Goal: Task Accomplishment & Management: Use online tool/utility

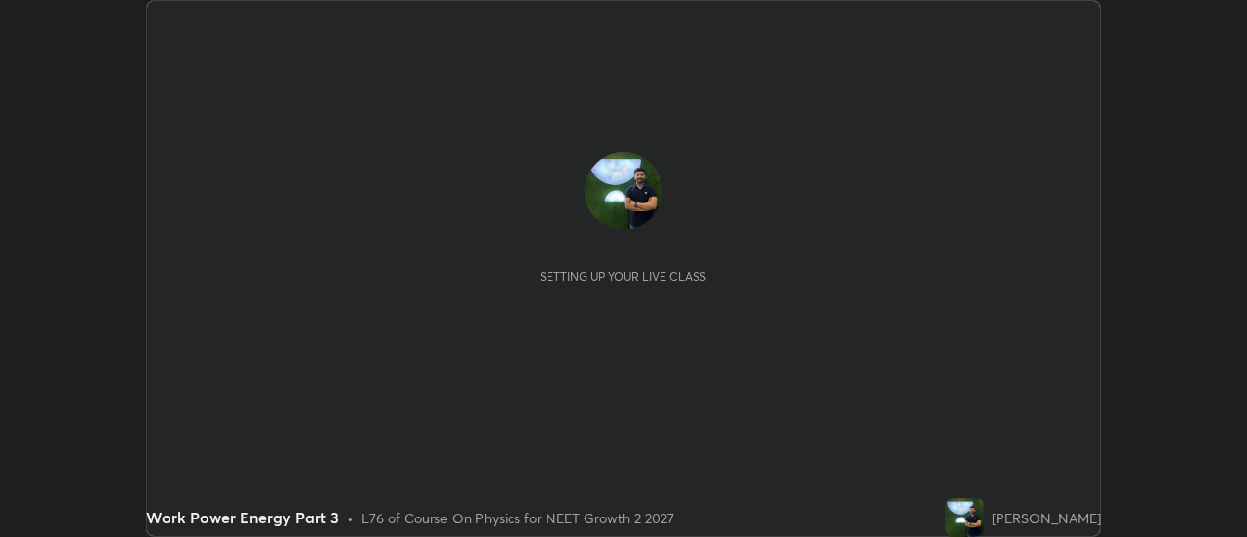
scroll to position [537, 1246]
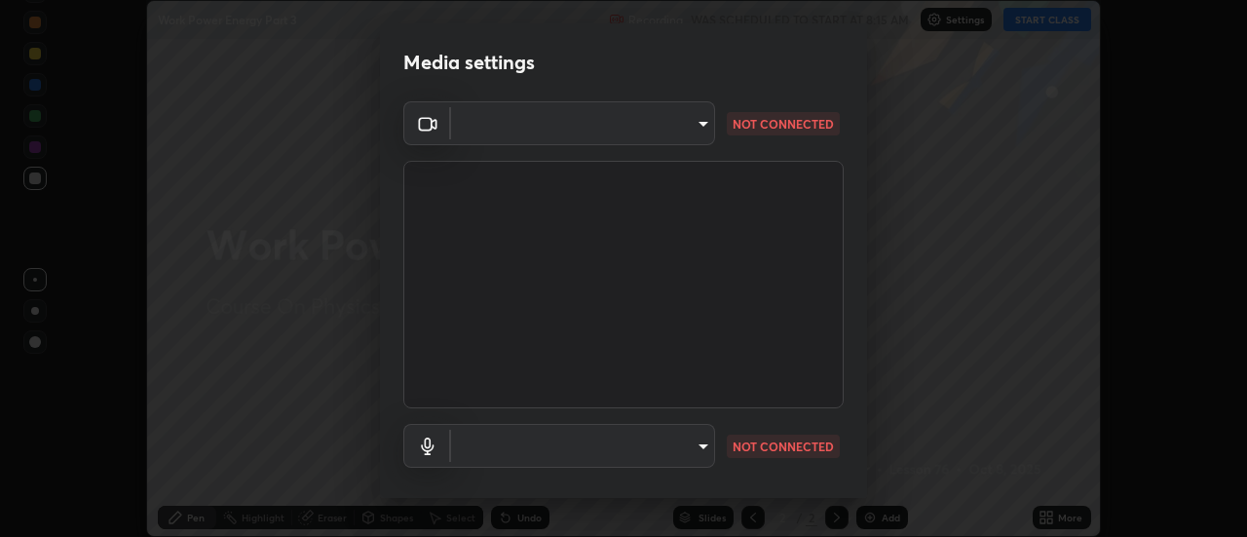
type input "4c72da43d9f8fe59a3f1c51c15ce5ef4700dc23536a29d5760a7834eb8cafeb2"
type input "default"
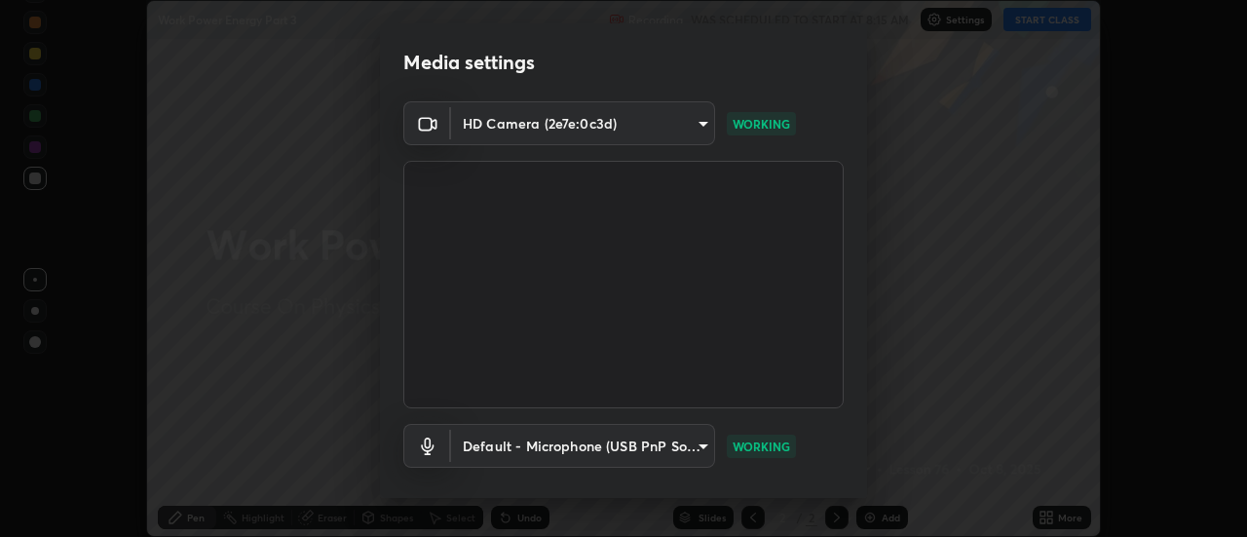
scroll to position [102, 0]
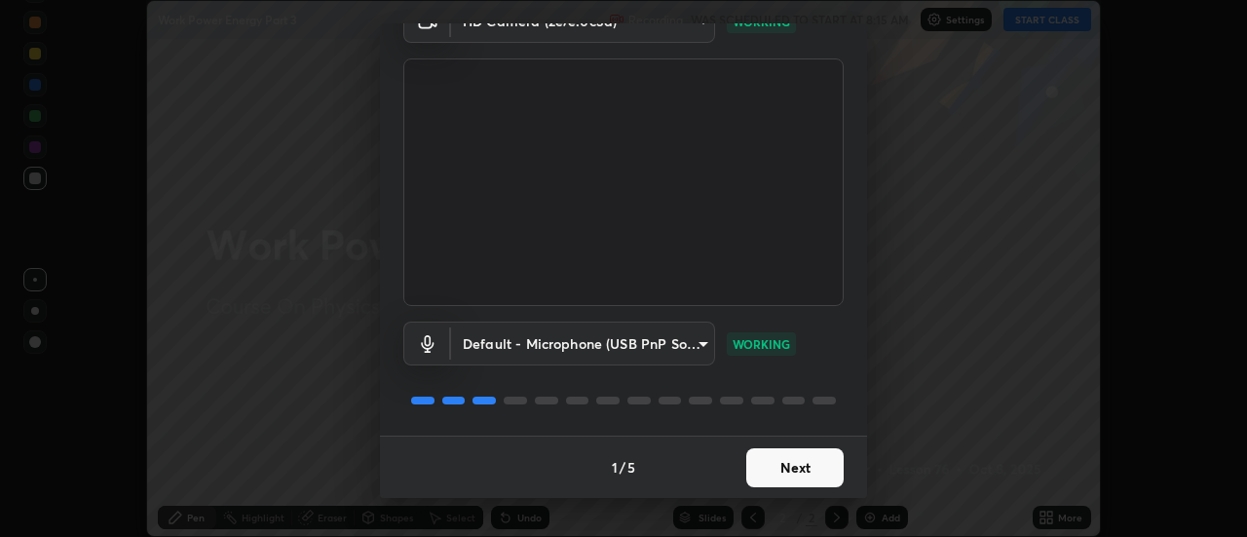
click at [789, 457] on button "Next" at bounding box center [794, 467] width 97 height 39
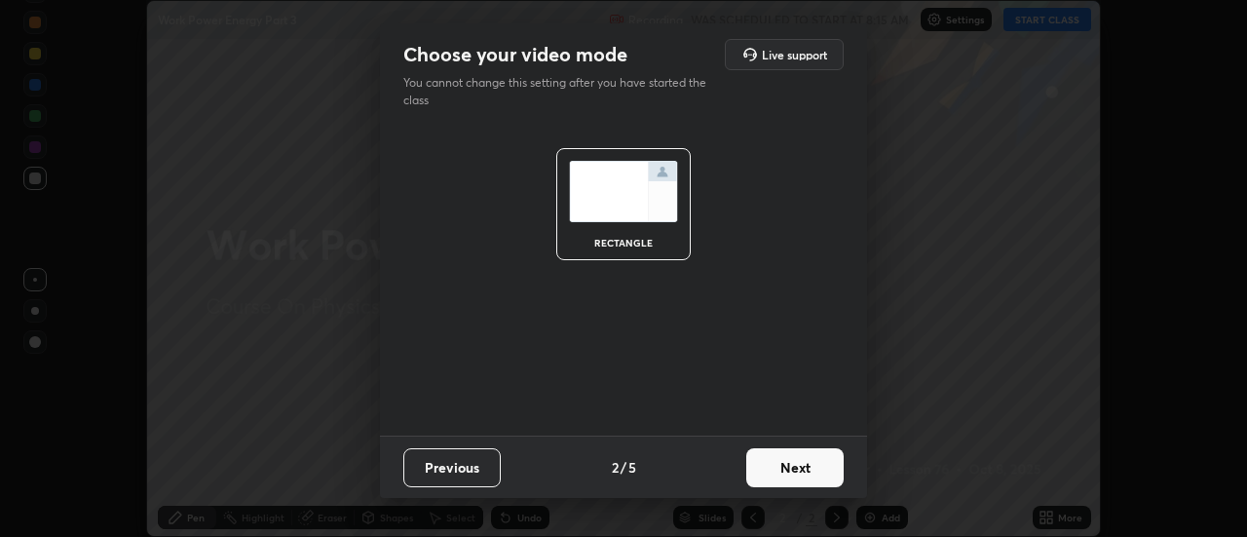
scroll to position [0, 0]
click at [793, 463] on button "Next" at bounding box center [794, 467] width 97 height 39
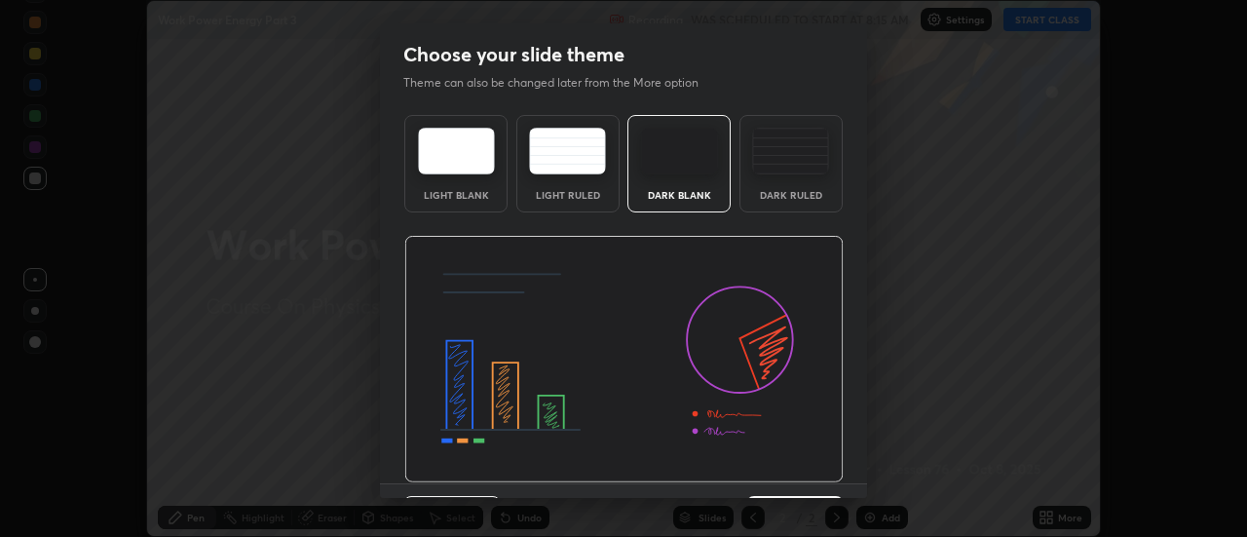
scroll to position [48, 0]
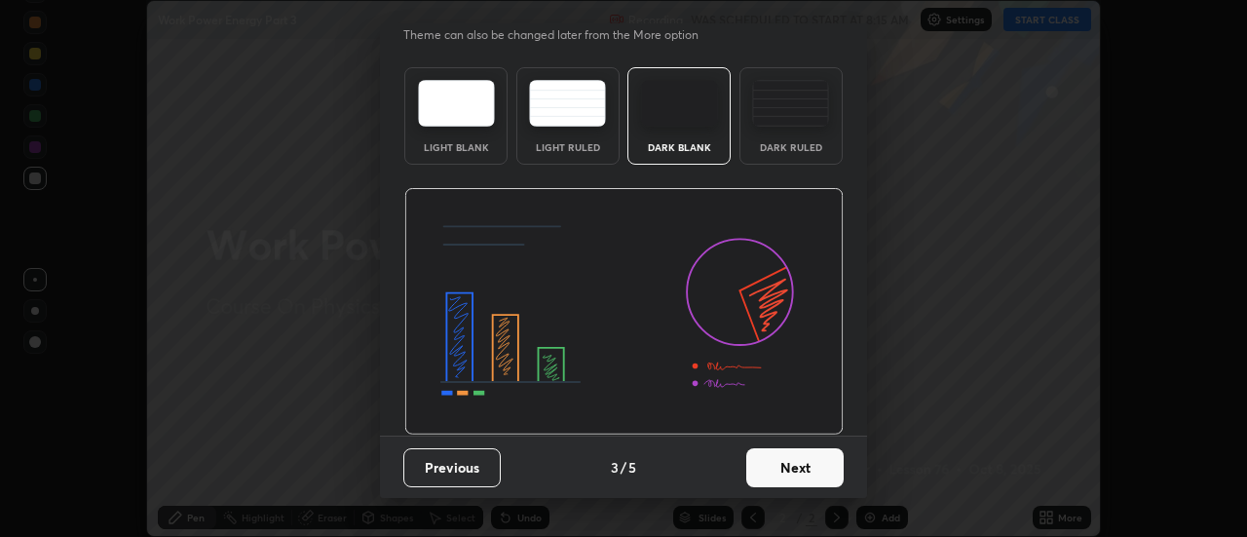
click at [794, 468] on button "Next" at bounding box center [794, 467] width 97 height 39
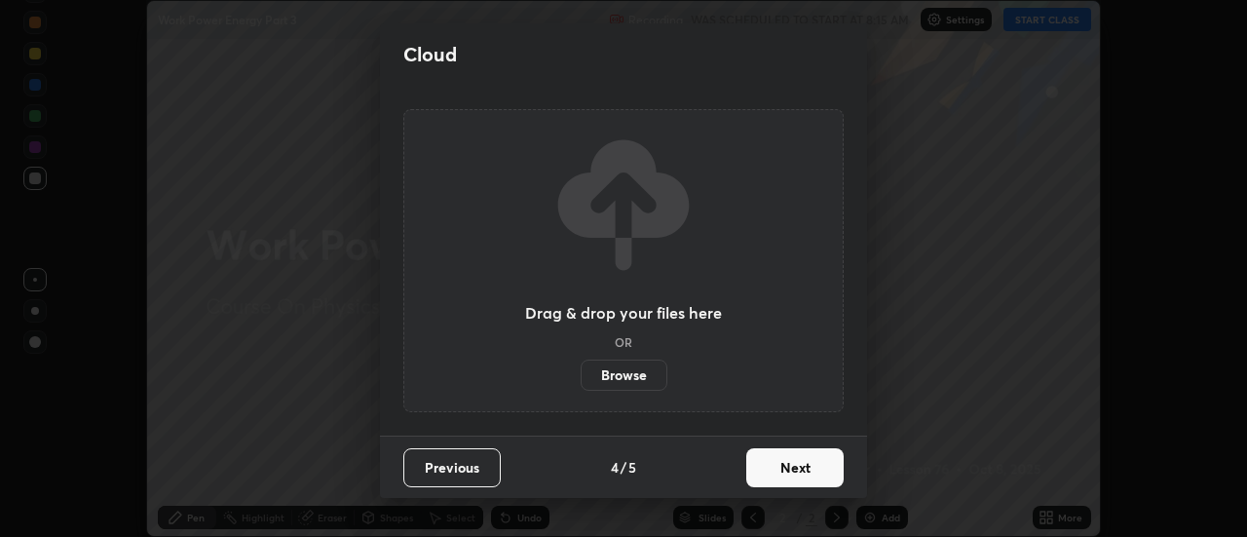
scroll to position [0, 0]
click at [794, 468] on button "Next" at bounding box center [794, 467] width 97 height 39
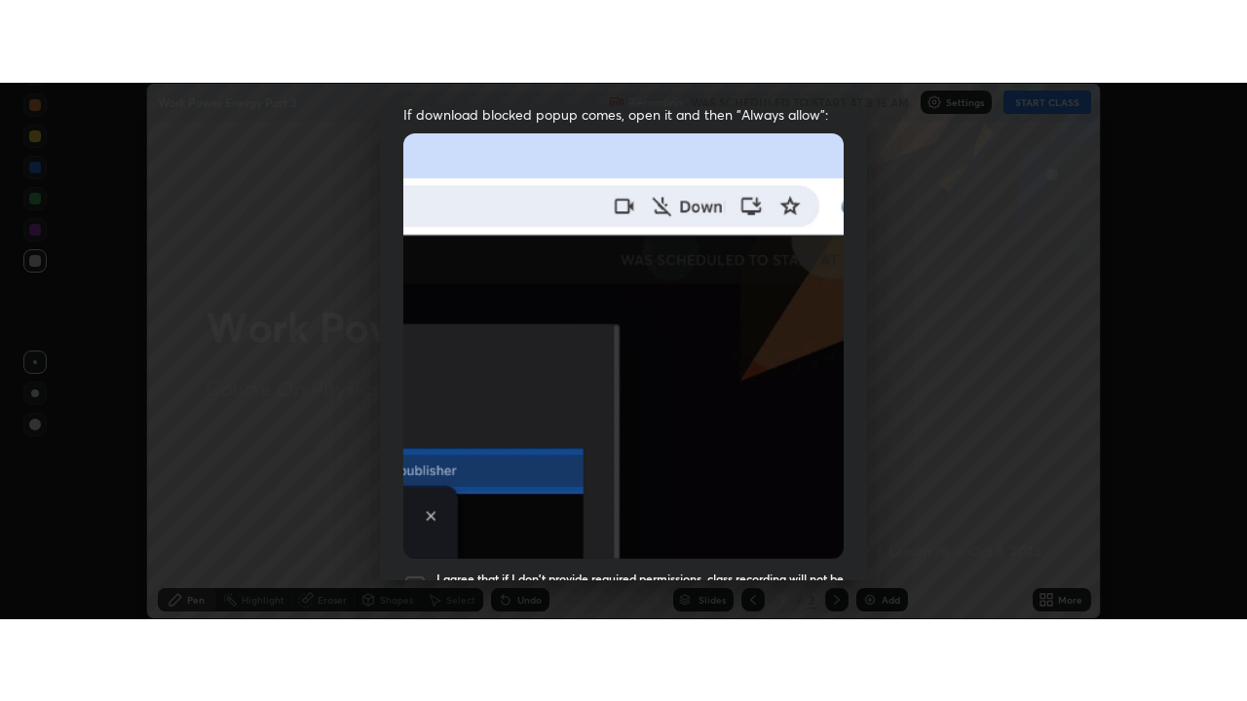
scroll to position [500, 0]
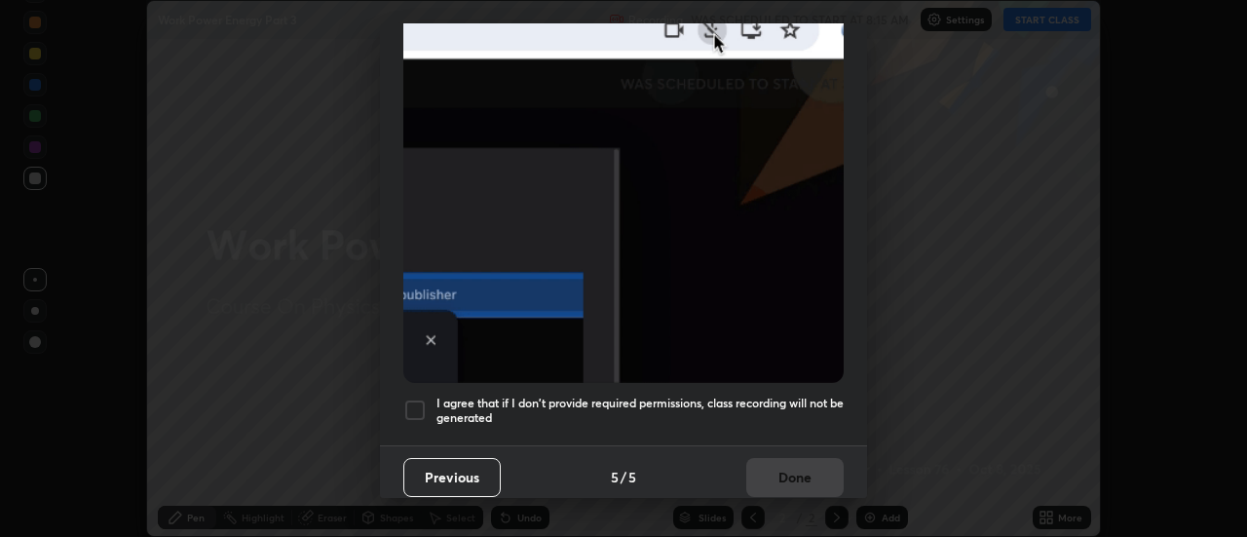
click at [797, 398] on h5 "I agree that if I don't provide required permissions, class recording will not …" at bounding box center [639, 411] width 407 height 30
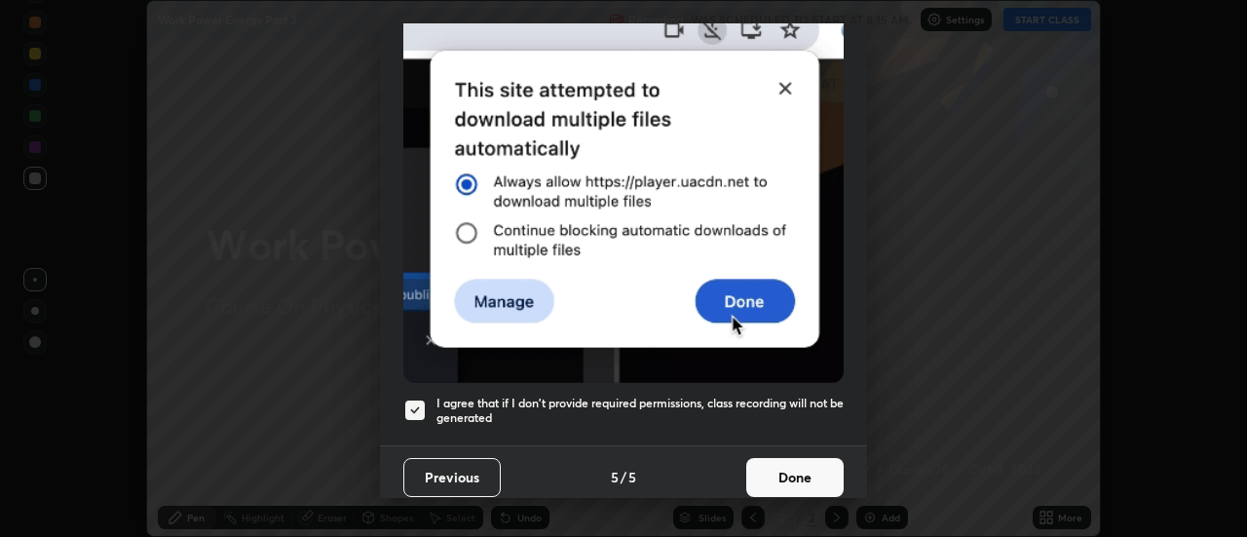
click at [797, 476] on button "Done" at bounding box center [794, 477] width 97 height 39
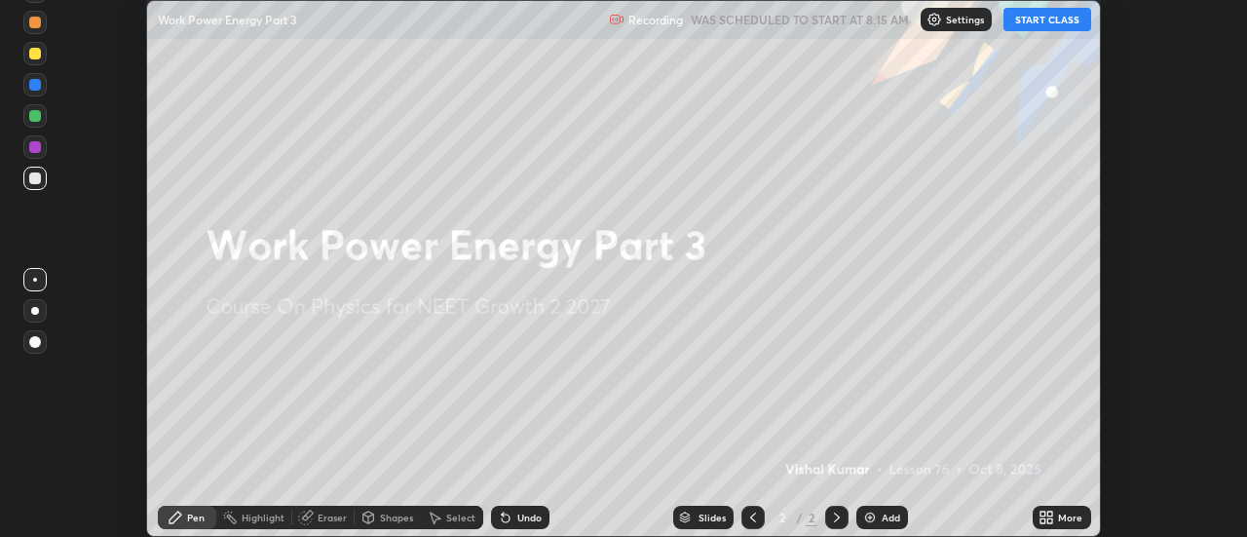
click at [1044, 516] on icon at bounding box center [1042, 513] width 5 height 5
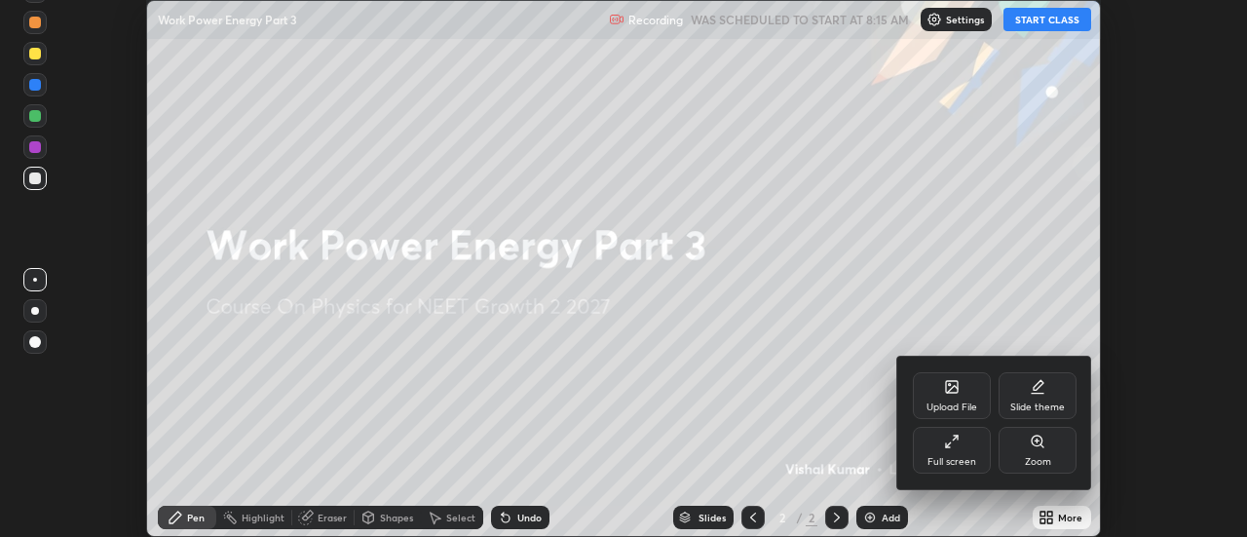
click at [953, 457] on div "Full screen" at bounding box center [951, 462] width 49 height 10
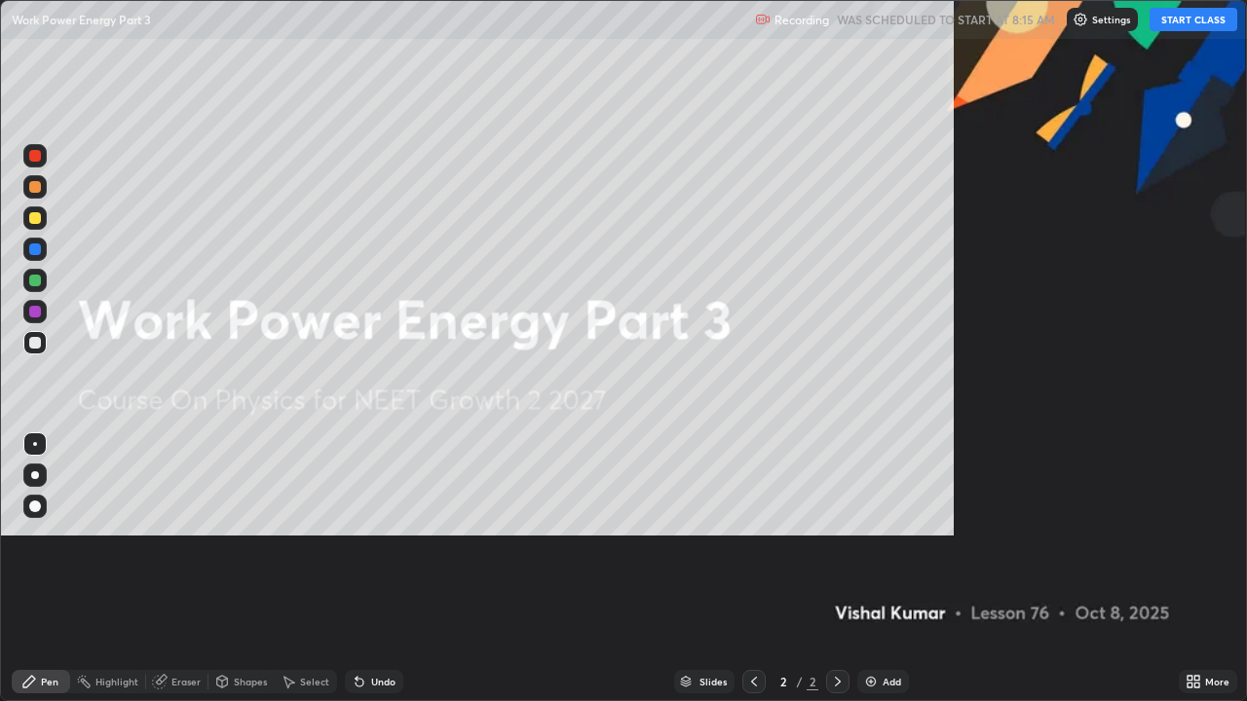
scroll to position [701, 1247]
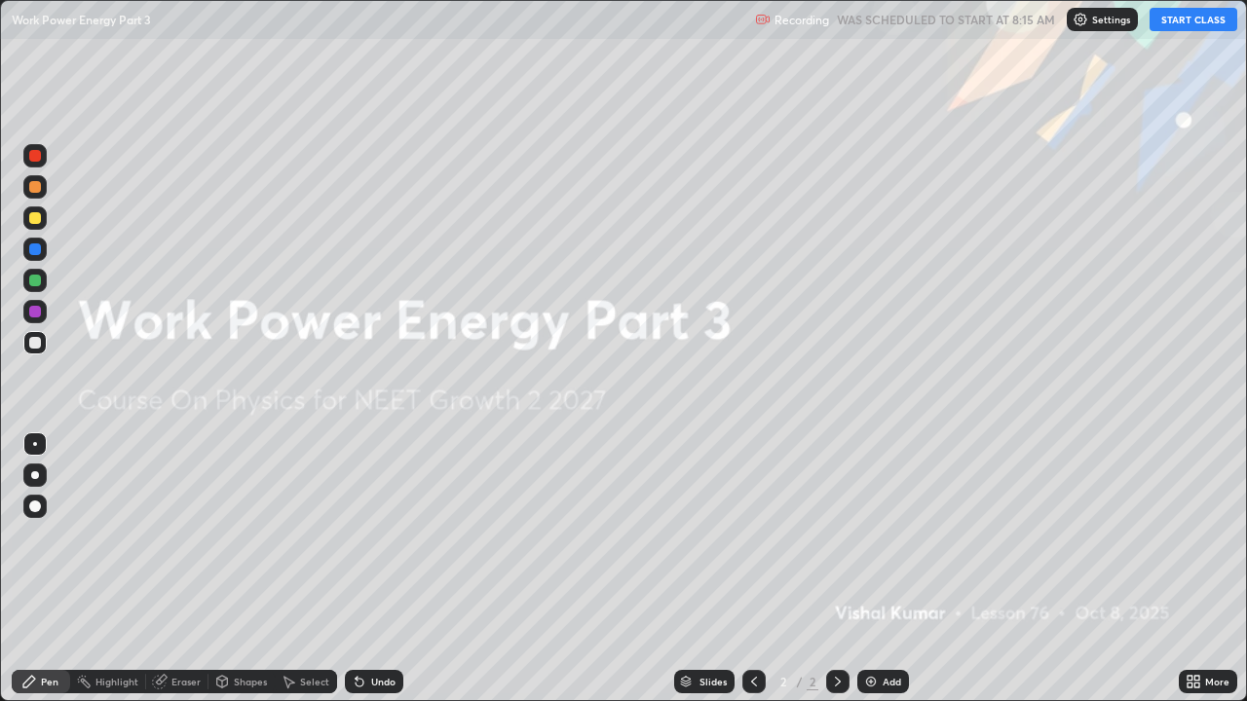
click at [1185, 20] on button "START CLASS" at bounding box center [1194, 19] width 88 height 23
click at [35, 475] on div at bounding box center [35, 476] width 8 height 8
click at [40, 220] on div at bounding box center [35, 218] width 12 height 12
click at [880, 536] on div "Add" at bounding box center [883, 681] width 52 height 23
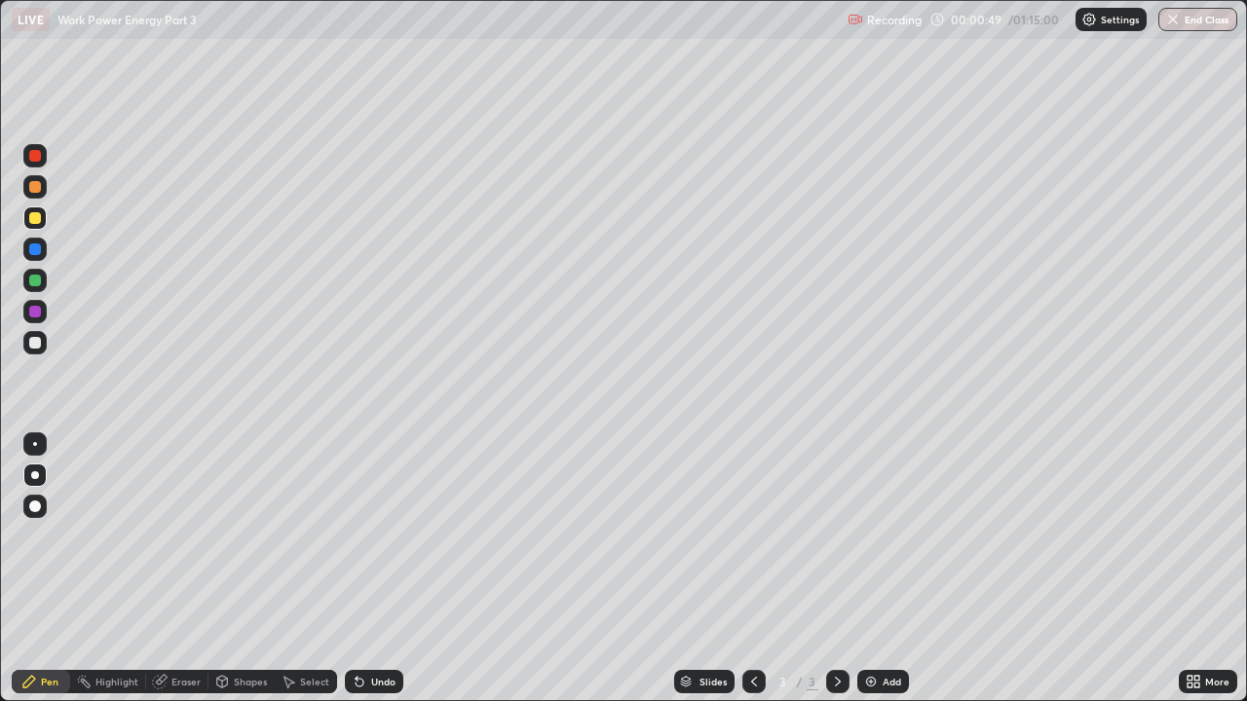
click at [356, 536] on icon at bounding box center [357, 678] width 2 height 2
click at [371, 536] on div "Undo" at bounding box center [383, 682] width 24 height 10
click at [890, 536] on div "Add" at bounding box center [892, 682] width 19 height 10
click at [751, 536] on icon at bounding box center [754, 682] width 16 height 16
click at [836, 536] on icon at bounding box center [838, 682] width 16 height 16
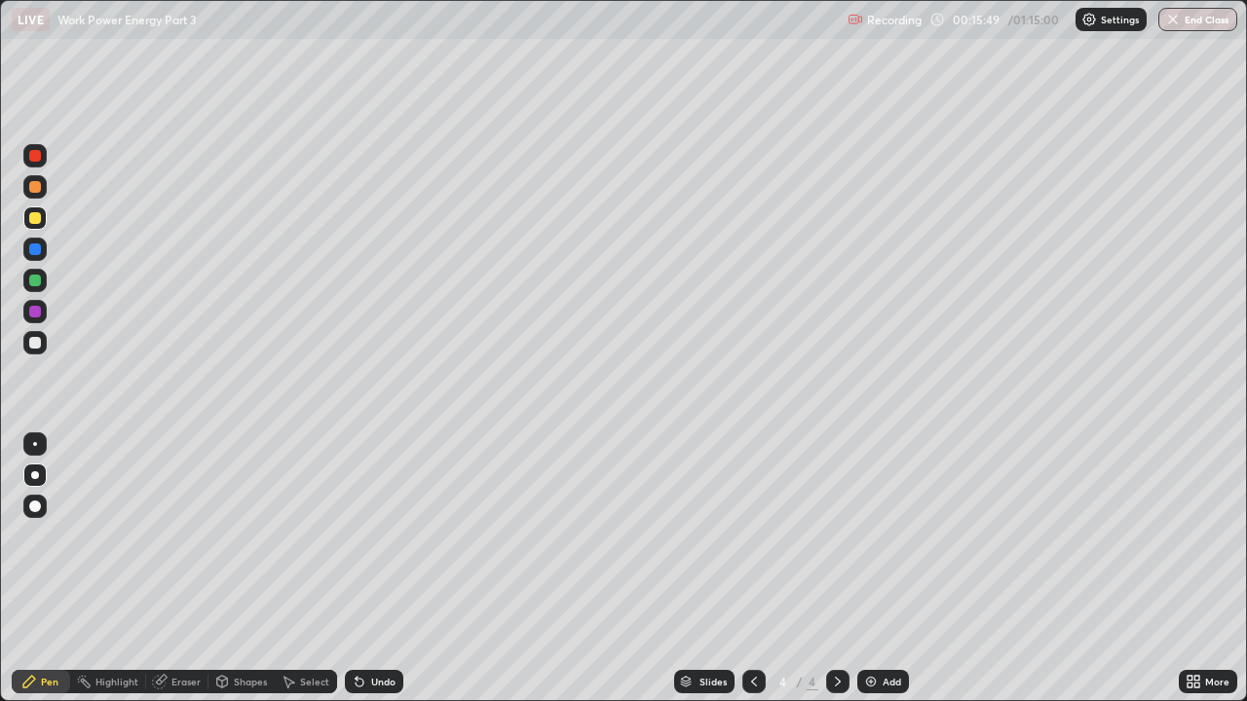
click at [42, 343] on div at bounding box center [34, 342] width 23 height 23
click at [364, 536] on div "Undo" at bounding box center [374, 681] width 58 height 23
click at [373, 536] on div "Undo" at bounding box center [383, 682] width 24 height 10
click at [883, 536] on div "Add" at bounding box center [892, 682] width 19 height 10
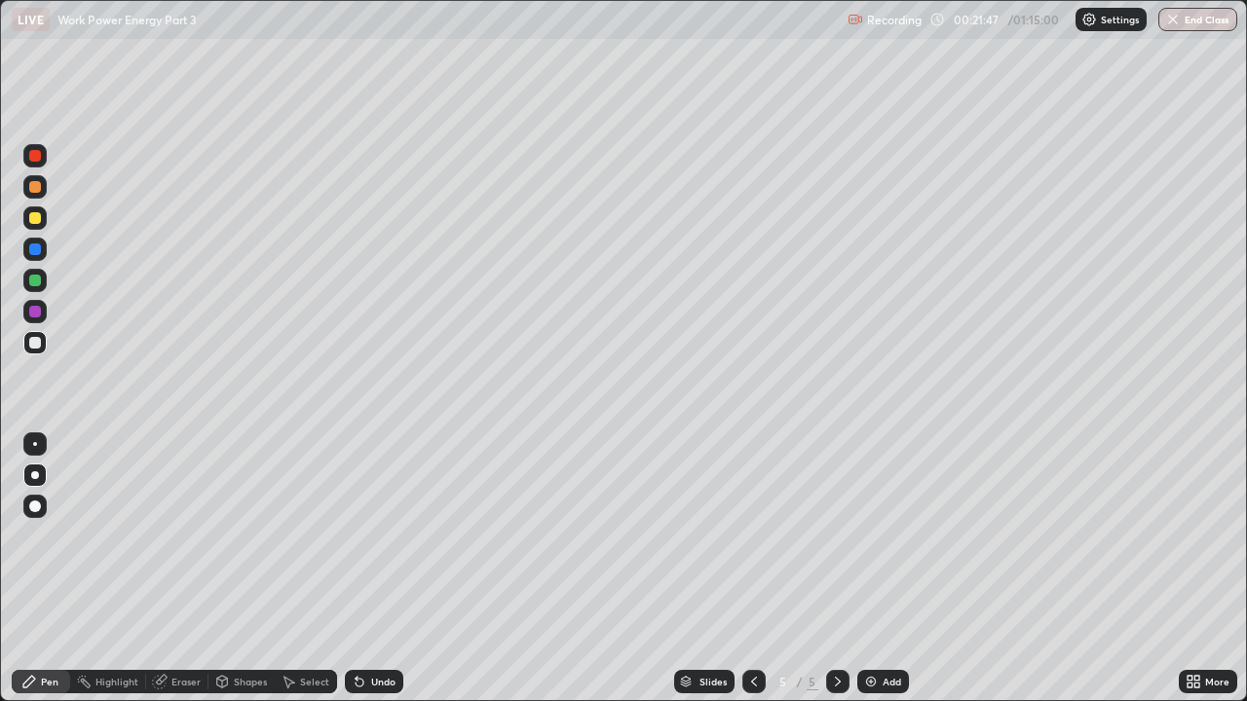
click at [33, 219] on div at bounding box center [35, 218] width 12 height 12
click at [38, 344] on div at bounding box center [35, 343] width 12 height 12
click at [378, 536] on div "Undo" at bounding box center [383, 682] width 24 height 10
click at [373, 536] on div "Undo" at bounding box center [383, 682] width 24 height 10
click at [375, 536] on div "Undo" at bounding box center [383, 682] width 24 height 10
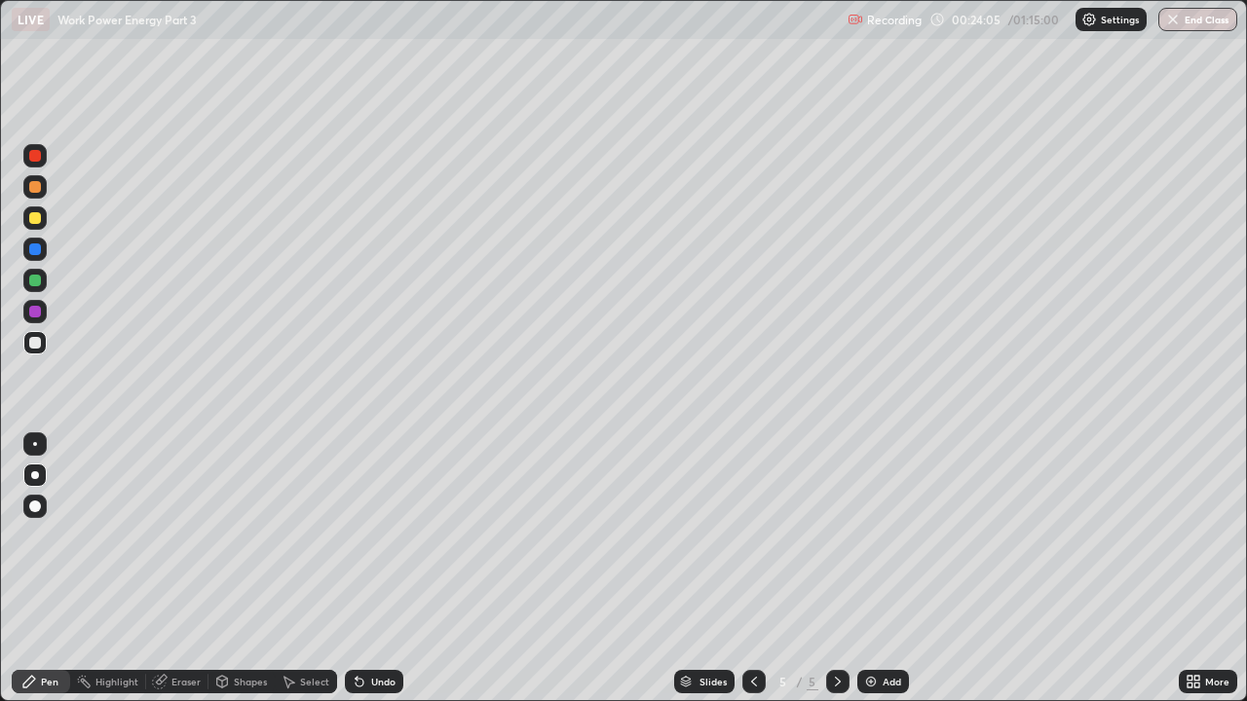
click at [376, 536] on div "Undo" at bounding box center [374, 681] width 58 height 23
click at [875, 536] on div "Add" at bounding box center [883, 681] width 52 height 23
click at [29, 220] on div at bounding box center [35, 218] width 12 height 12
click at [371, 536] on div "Undo" at bounding box center [383, 682] width 24 height 10
click at [366, 536] on div "Undo" at bounding box center [374, 681] width 58 height 23
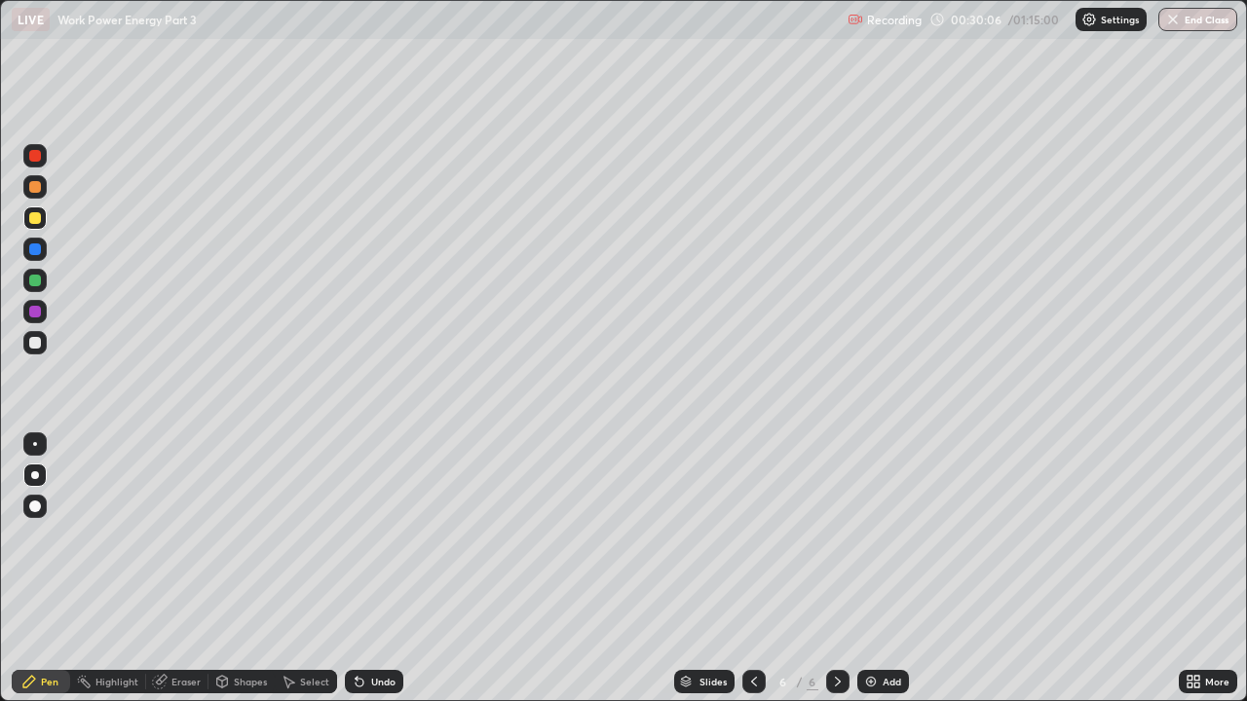
click at [367, 536] on div "Undo" at bounding box center [374, 681] width 58 height 23
click at [171, 536] on div "Eraser" at bounding box center [185, 682] width 29 height 10
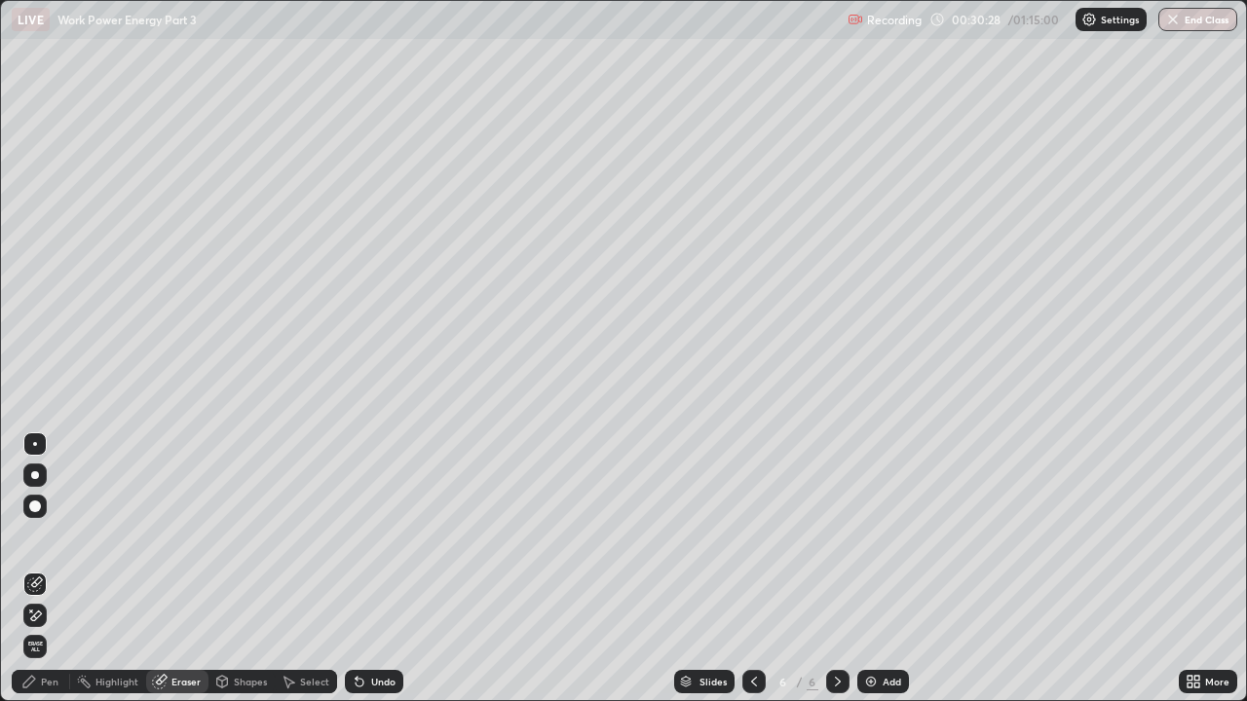
click at [36, 536] on icon at bounding box center [29, 682] width 16 height 16
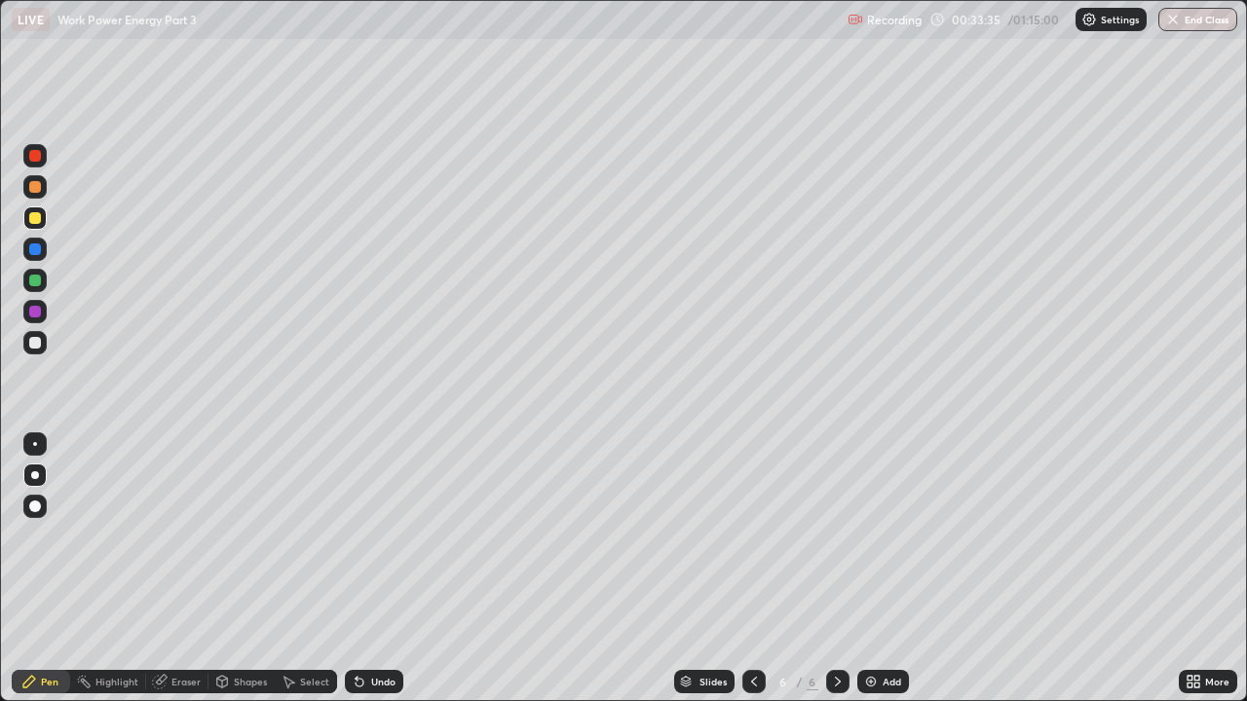
click at [879, 536] on div "Add" at bounding box center [883, 681] width 52 height 23
click at [189, 536] on div "Eraser" at bounding box center [185, 682] width 29 height 10
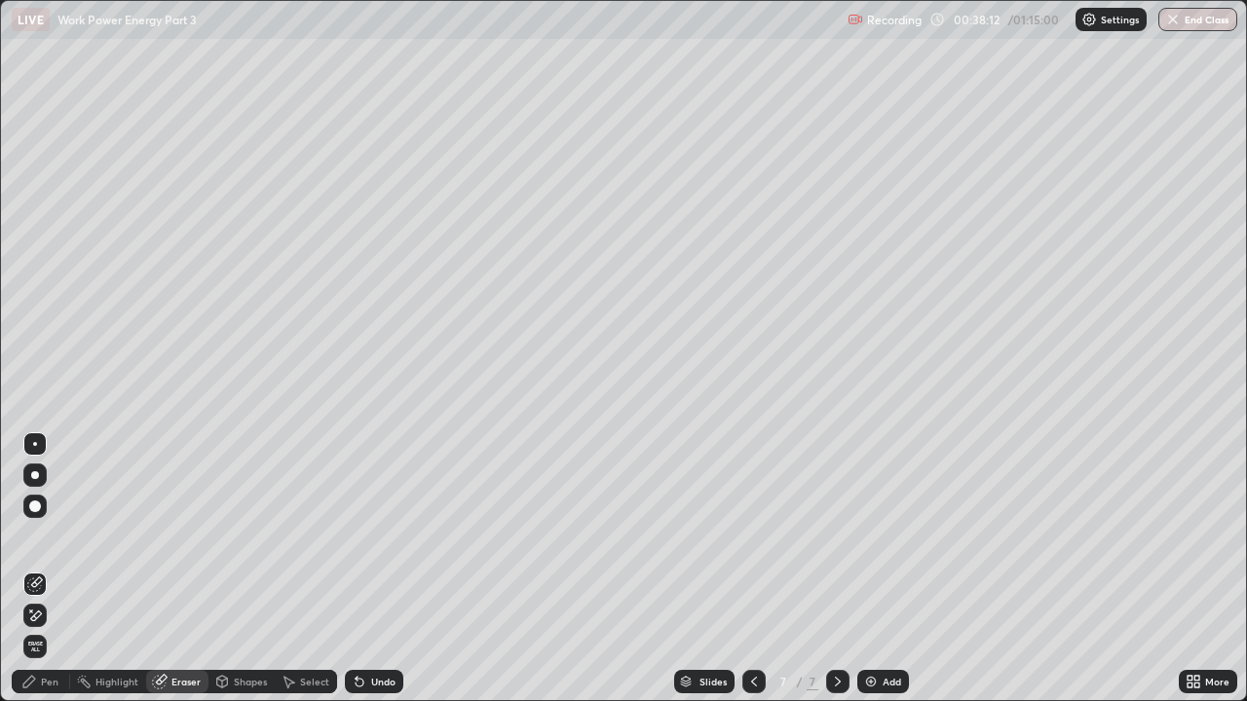
click at [32, 536] on icon at bounding box center [29, 682] width 16 height 16
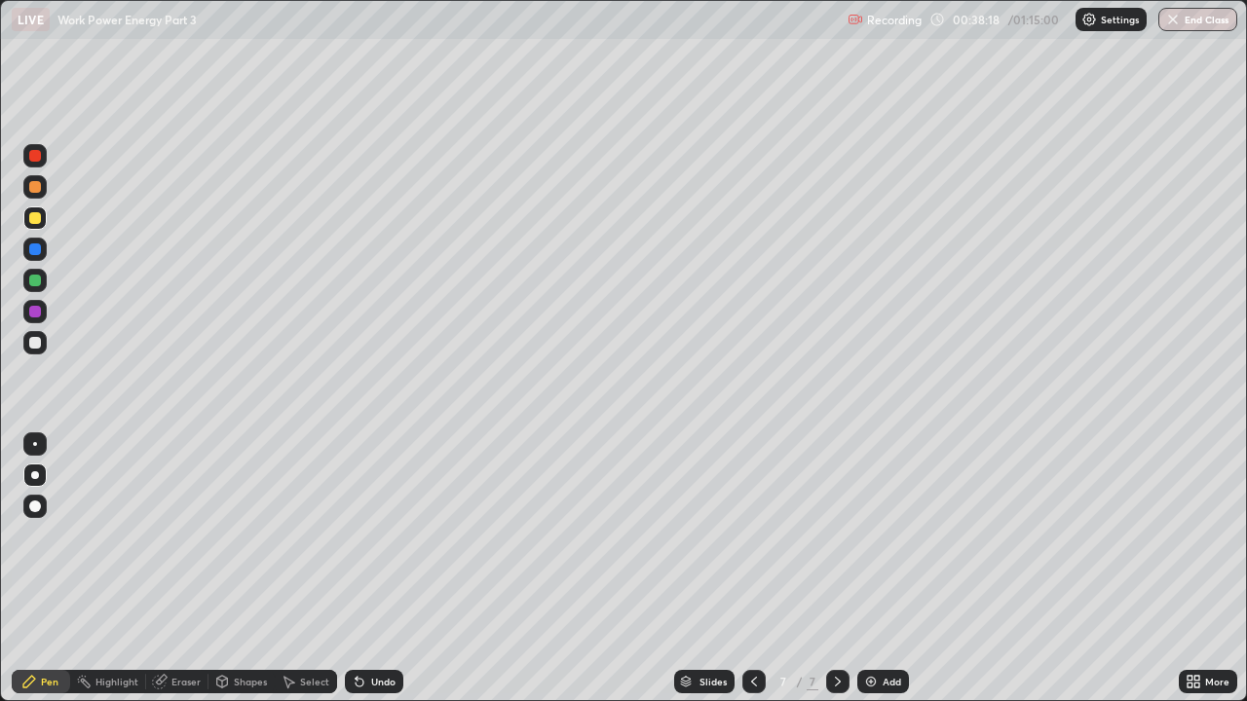
click at [44, 343] on div at bounding box center [34, 342] width 23 height 23
click at [33, 310] on div at bounding box center [35, 312] width 12 height 12
click at [36, 281] on div at bounding box center [35, 281] width 12 height 12
click at [377, 536] on div "Undo" at bounding box center [383, 682] width 24 height 10
click at [372, 536] on div "Undo" at bounding box center [383, 682] width 24 height 10
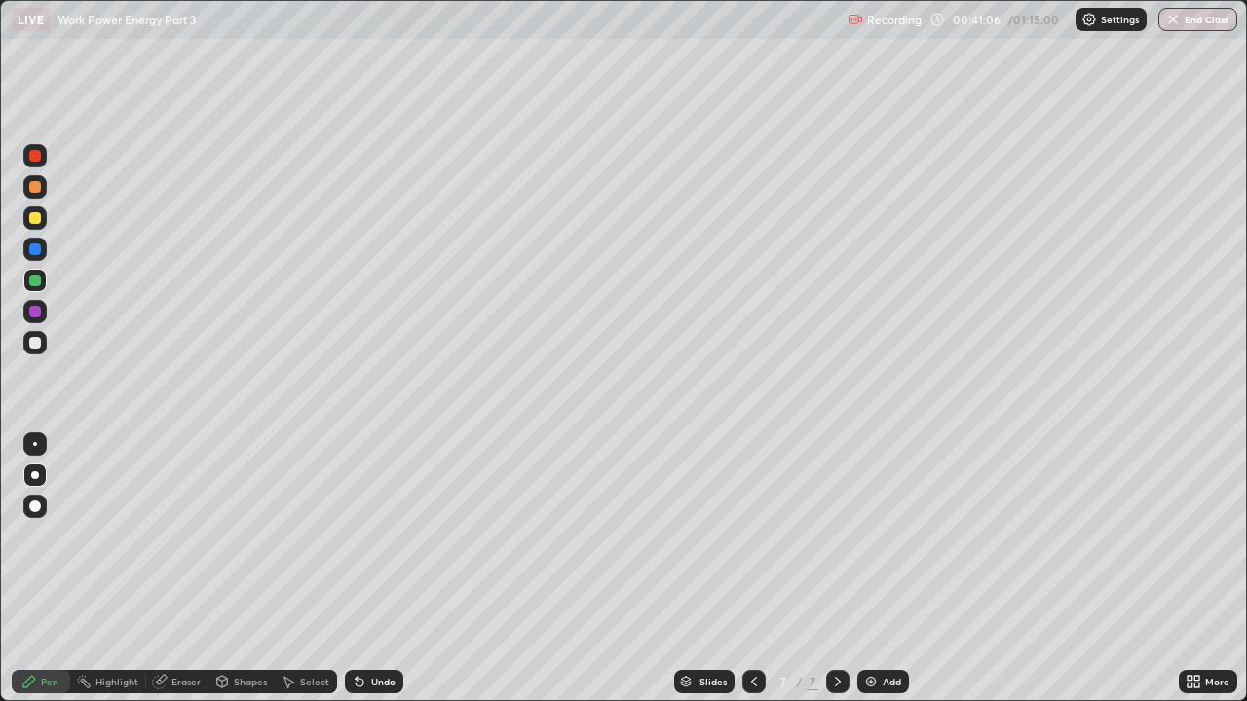
click at [182, 536] on div "Eraser" at bounding box center [185, 682] width 29 height 10
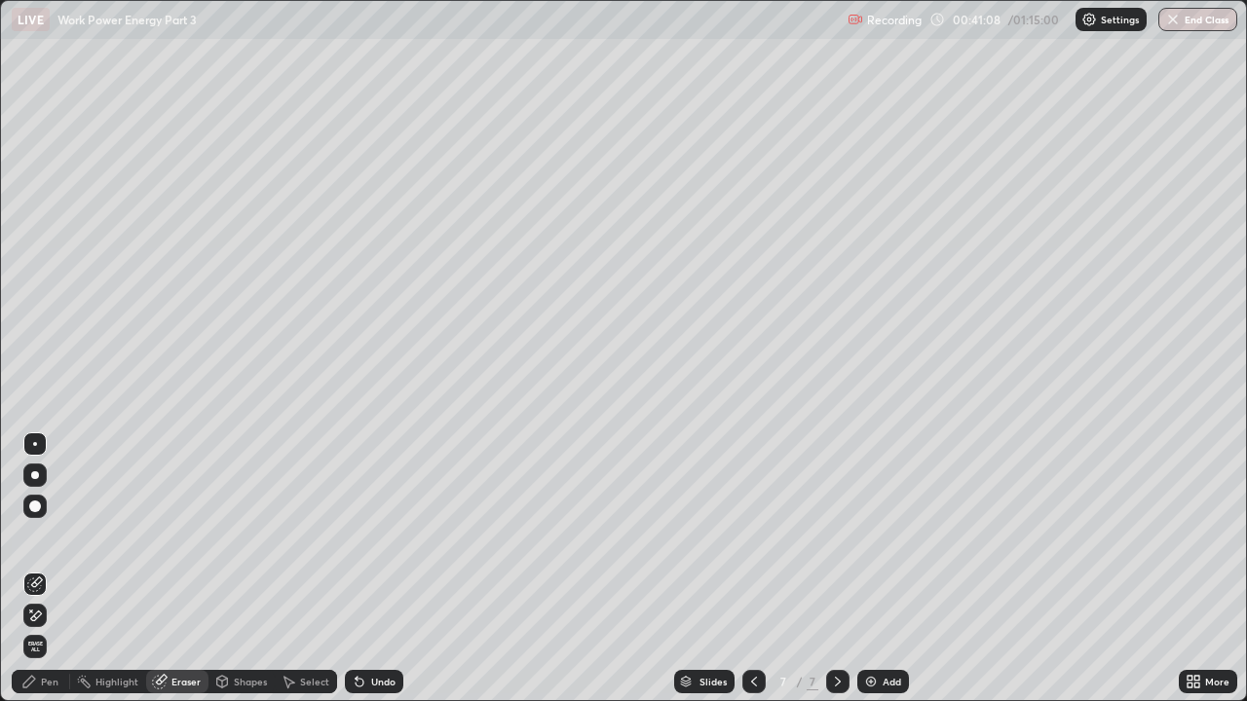
click at [42, 507] on div at bounding box center [34, 506] width 23 height 23
click at [38, 536] on div "Pen" at bounding box center [41, 681] width 58 height 23
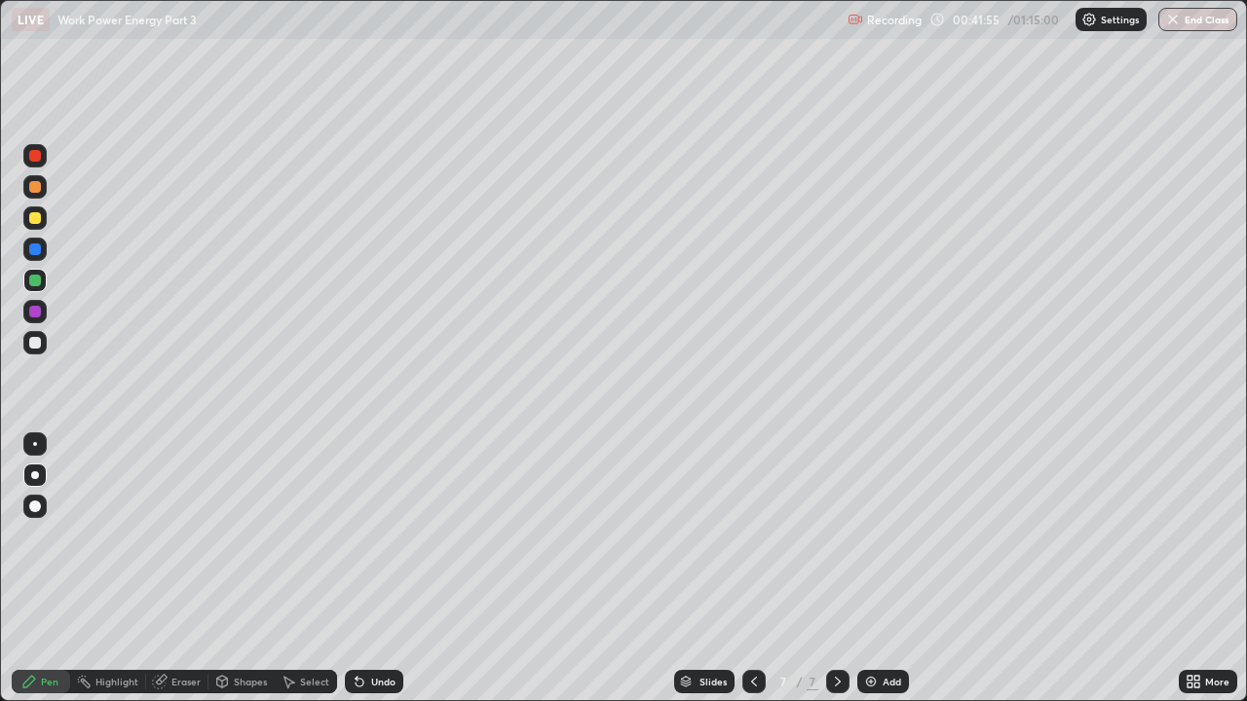
click at [189, 536] on div "Eraser" at bounding box center [185, 682] width 29 height 10
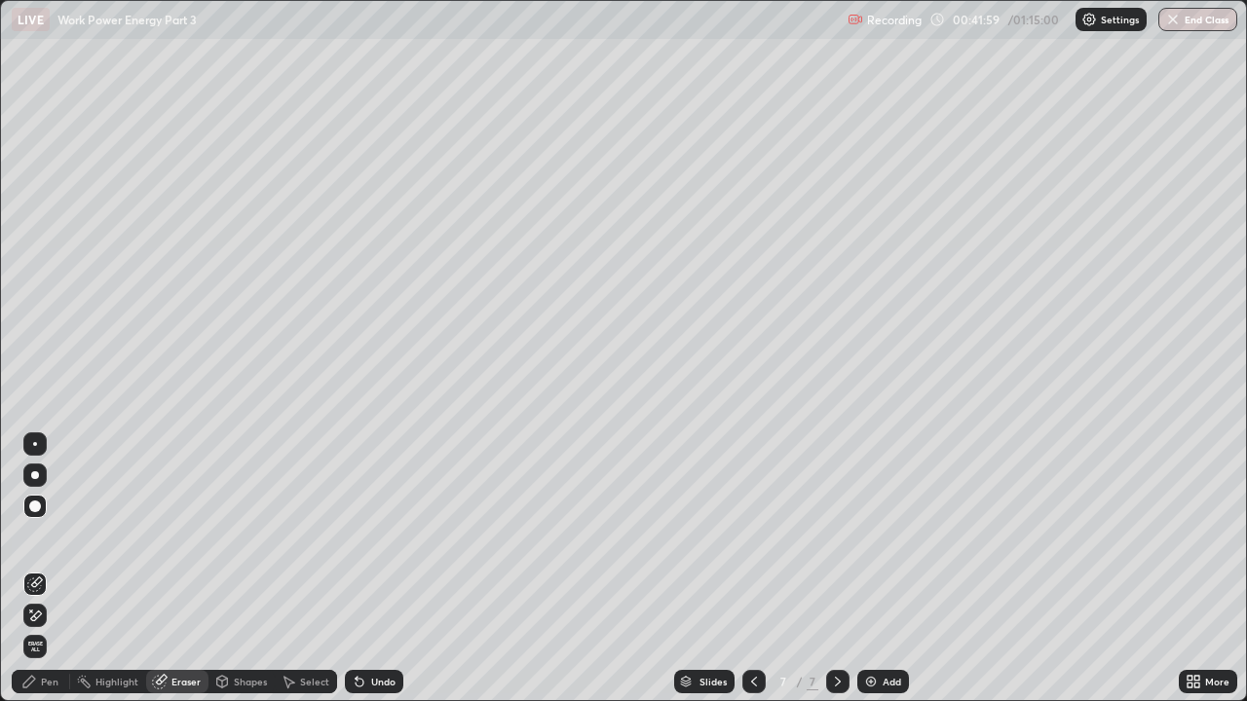
click at [34, 536] on icon at bounding box center [29, 682] width 16 height 16
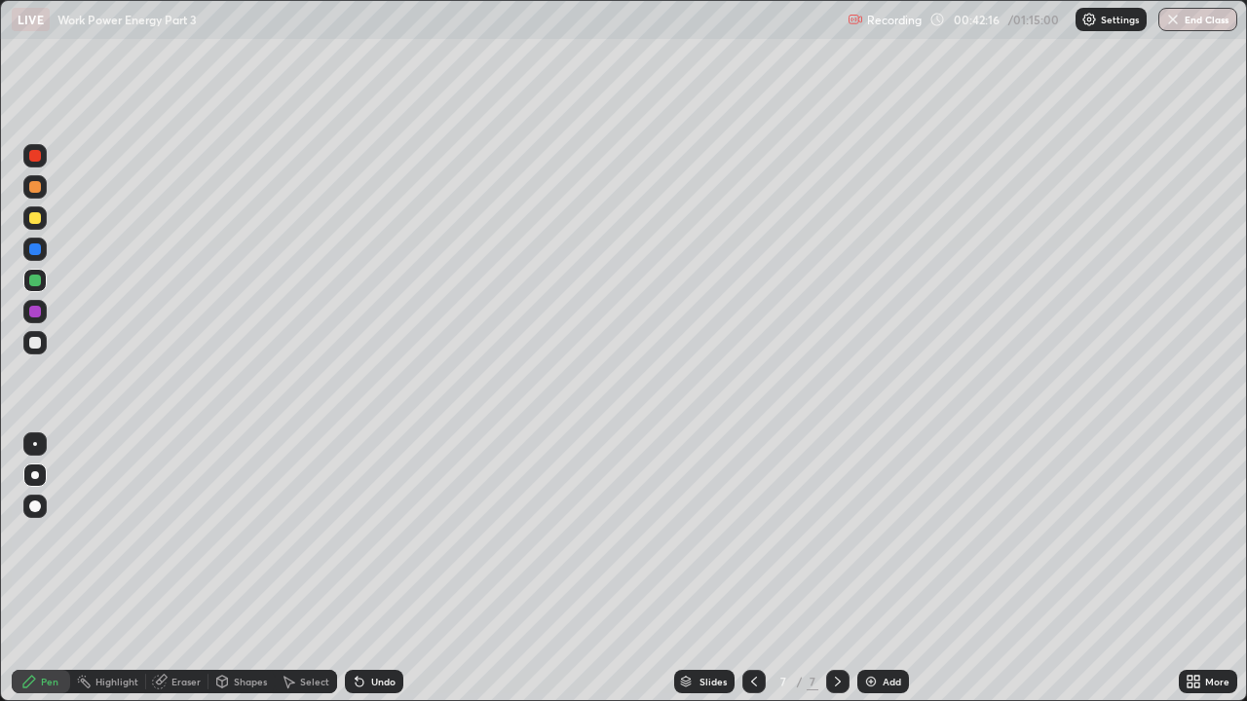
click at [888, 536] on div "Add" at bounding box center [883, 681] width 52 height 23
click at [754, 536] on icon at bounding box center [754, 682] width 16 height 16
click at [838, 536] on icon at bounding box center [838, 682] width 6 height 10
click at [753, 536] on icon at bounding box center [754, 682] width 16 height 16
click at [835, 536] on icon at bounding box center [838, 682] width 16 height 16
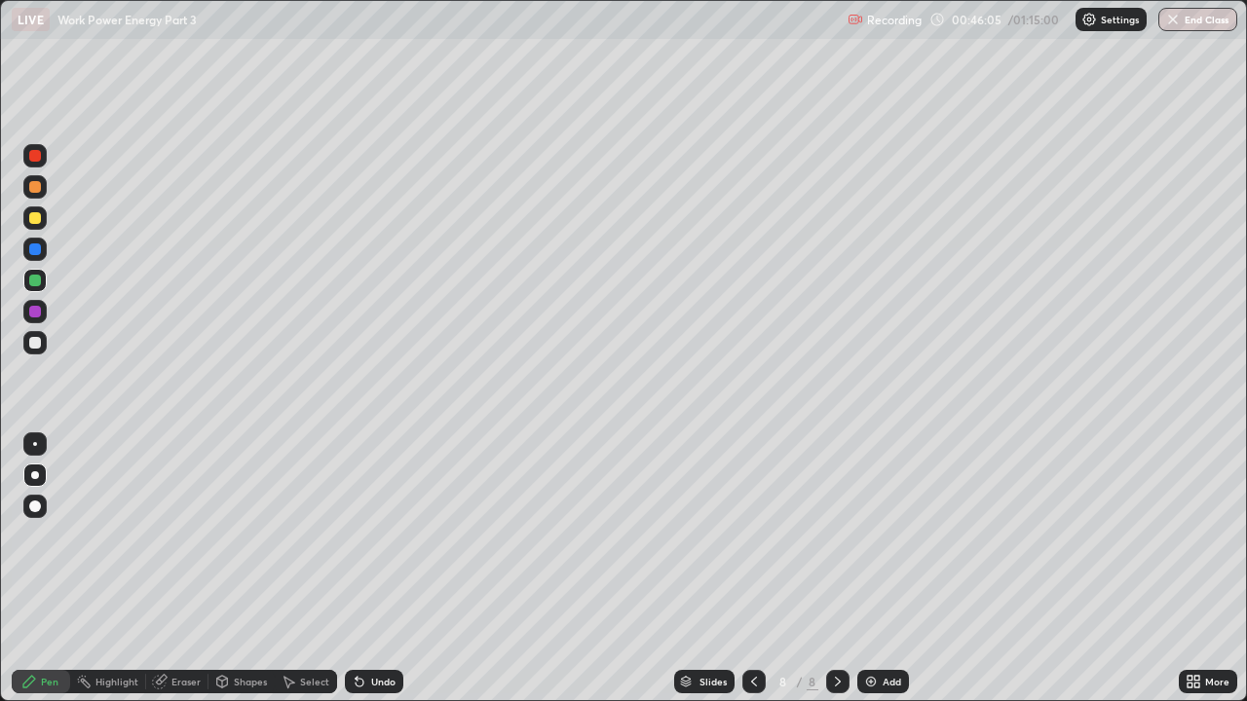
click at [868, 536] on img at bounding box center [871, 682] width 16 height 16
click at [35, 221] on div at bounding box center [35, 218] width 12 height 12
click at [33, 345] on div at bounding box center [35, 343] width 12 height 12
click at [44, 254] on div at bounding box center [34, 249] width 23 height 23
click at [38, 283] on div at bounding box center [35, 281] width 12 height 12
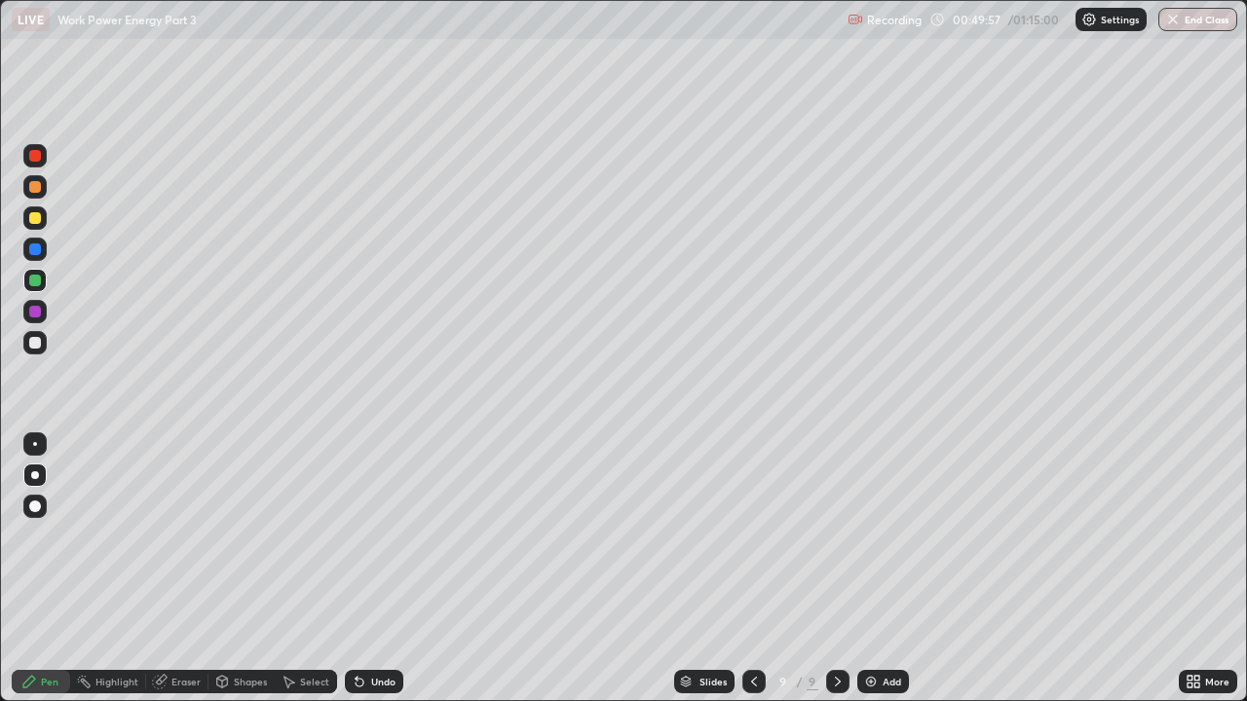
click at [38, 345] on div at bounding box center [35, 343] width 12 height 12
click at [376, 536] on div "Undo" at bounding box center [383, 682] width 24 height 10
click at [371, 536] on div "Undo" at bounding box center [383, 682] width 24 height 10
click at [30, 281] on div at bounding box center [35, 281] width 12 height 12
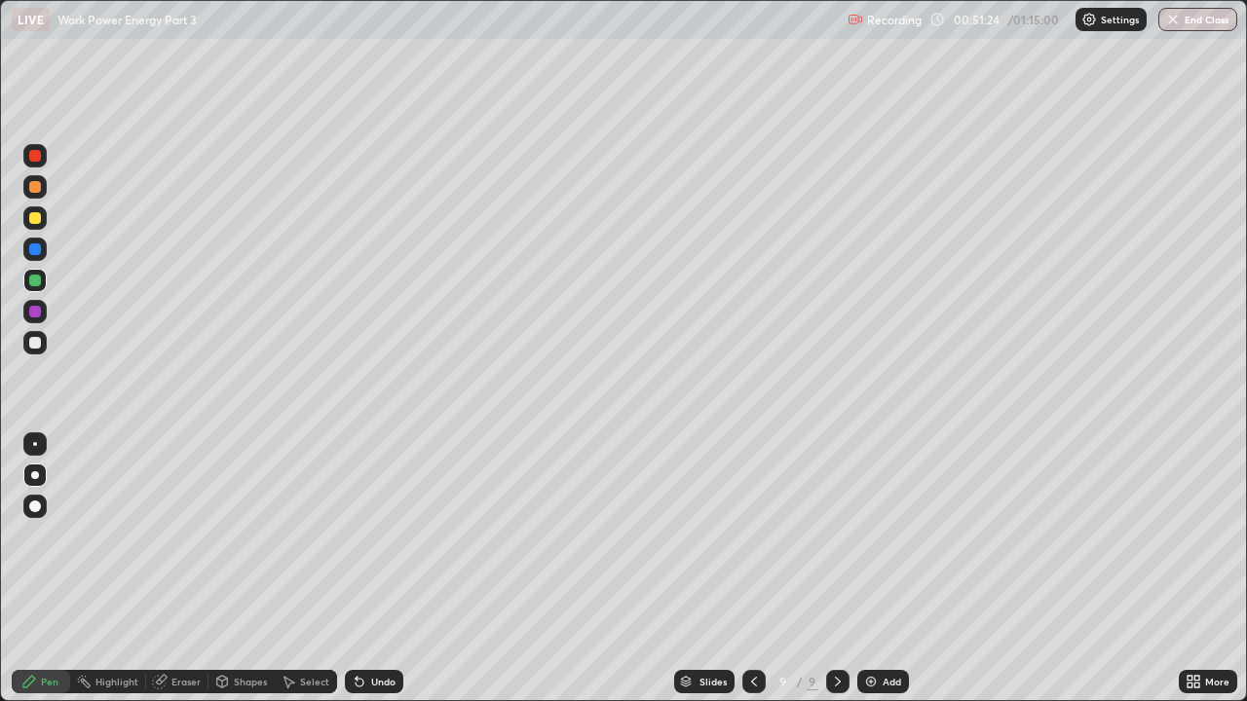
click at [885, 536] on div "Add" at bounding box center [892, 682] width 19 height 10
click at [358, 536] on icon at bounding box center [360, 682] width 16 height 16
click at [751, 536] on icon at bounding box center [753, 682] width 6 height 10
click at [836, 536] on icon at bounding box center [838, 682] width 6 height 10
click at [37, 313] on div at bounding box center [35, 312] width 12 height 12
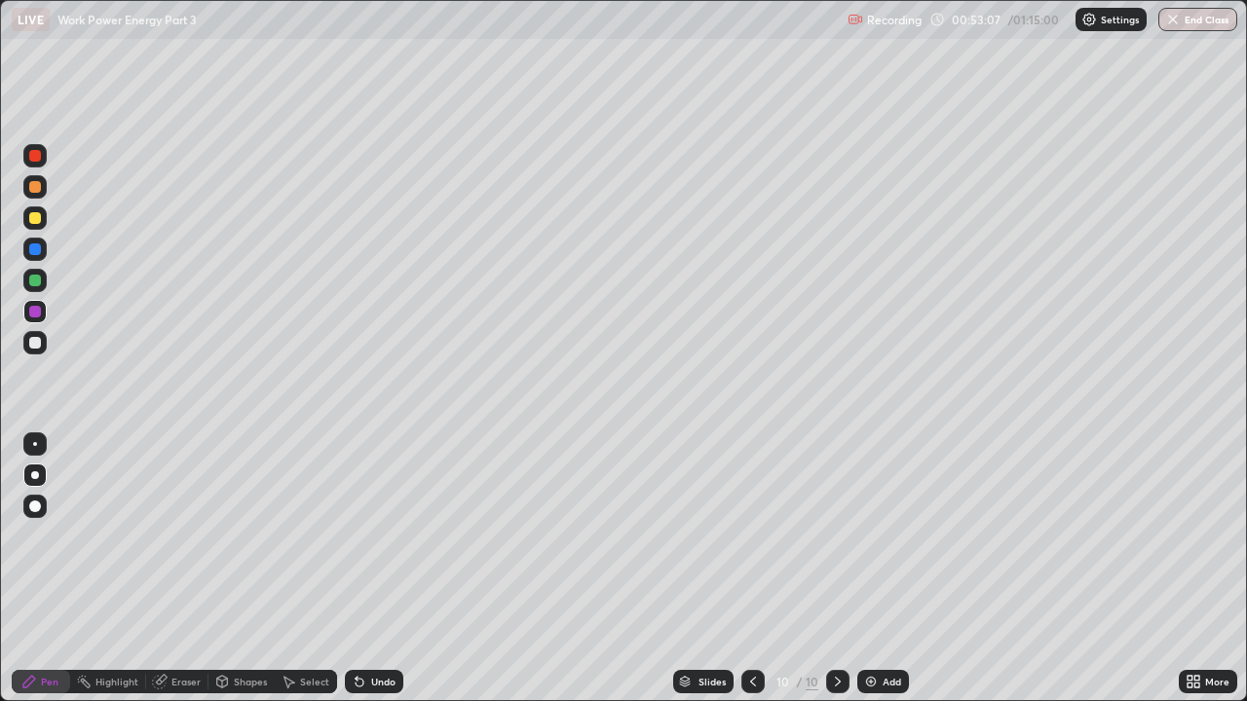
click at [32, 223] on div at bounding box center [35, 218] width 12 height 12
click at [751, 536] on icon at bounding box center [753, 682] width 16 height 16
click at [835, 536] on icon at bounding box center [838, 682] width 6 height 10
click at [878, 536] on div "Add" at bounding box center [883, 681] width 52 height 23
click at [40, 312] on div at bounding box center [35, 312] width 12 height 12
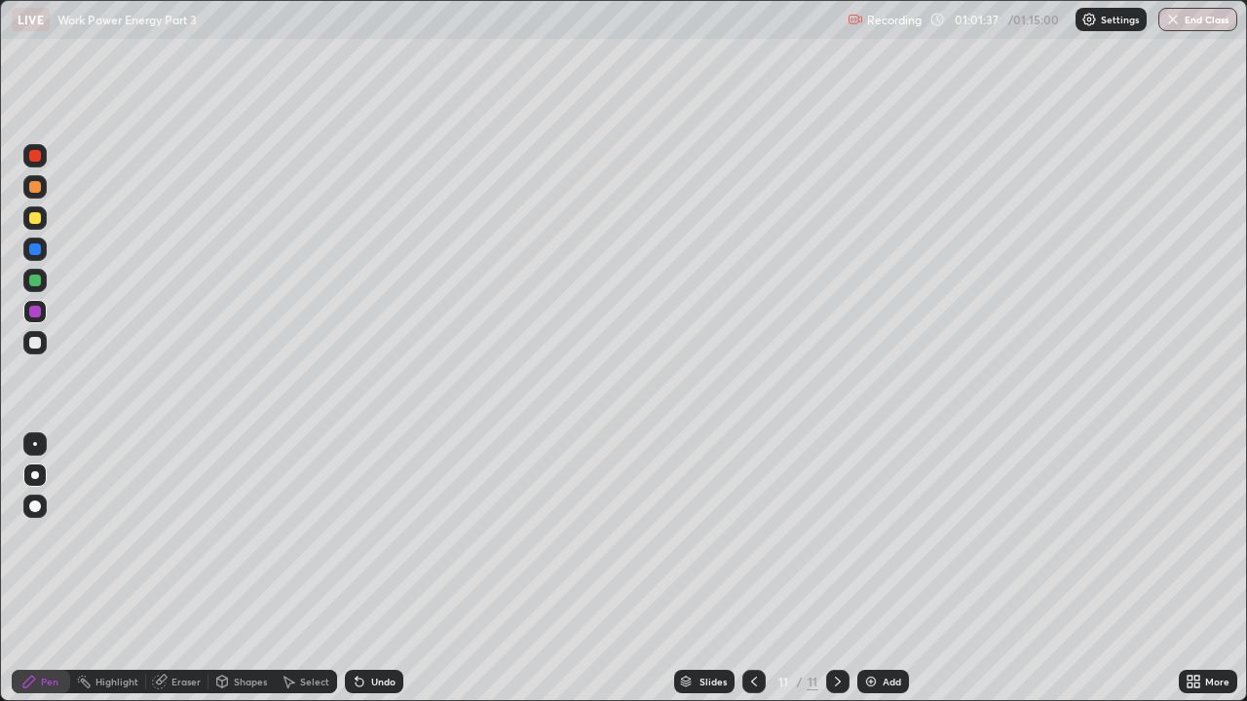
click at [32, 312] on div at bounding box center [35, 312] width 12 height 12
click at [34, 283] on div at bounding box center [35, 281] width 12 height 12
click at [33, 159] on div at bounding box center [35, 156] width 12 height 12
click at [36, 284] on div at bounding box center [35, 281] width 12 height 12
click at [31, 343] on div at bounding box center [35, 343] width 12 height 12
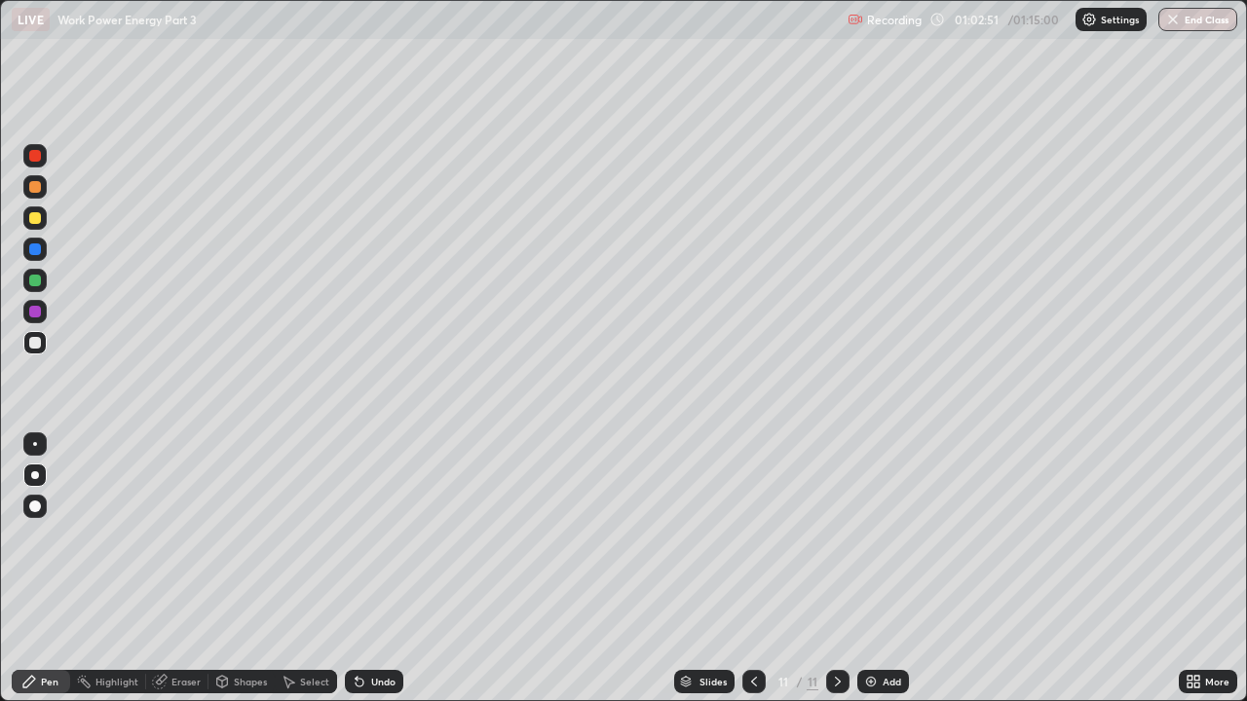
click at [373, 536] on div "Undo" at bounding box center [383, 682] width 24 height 10
click at [374, 536] on div "Undo" at bounding box center [374, 681] width 58 height 23
click at [373, 536] on div "Undo" at bounding box center [383, 682] width 24 height 10
click at [371, 536] on div "Undo" at bounding box center [383, 682] width 24 height 10
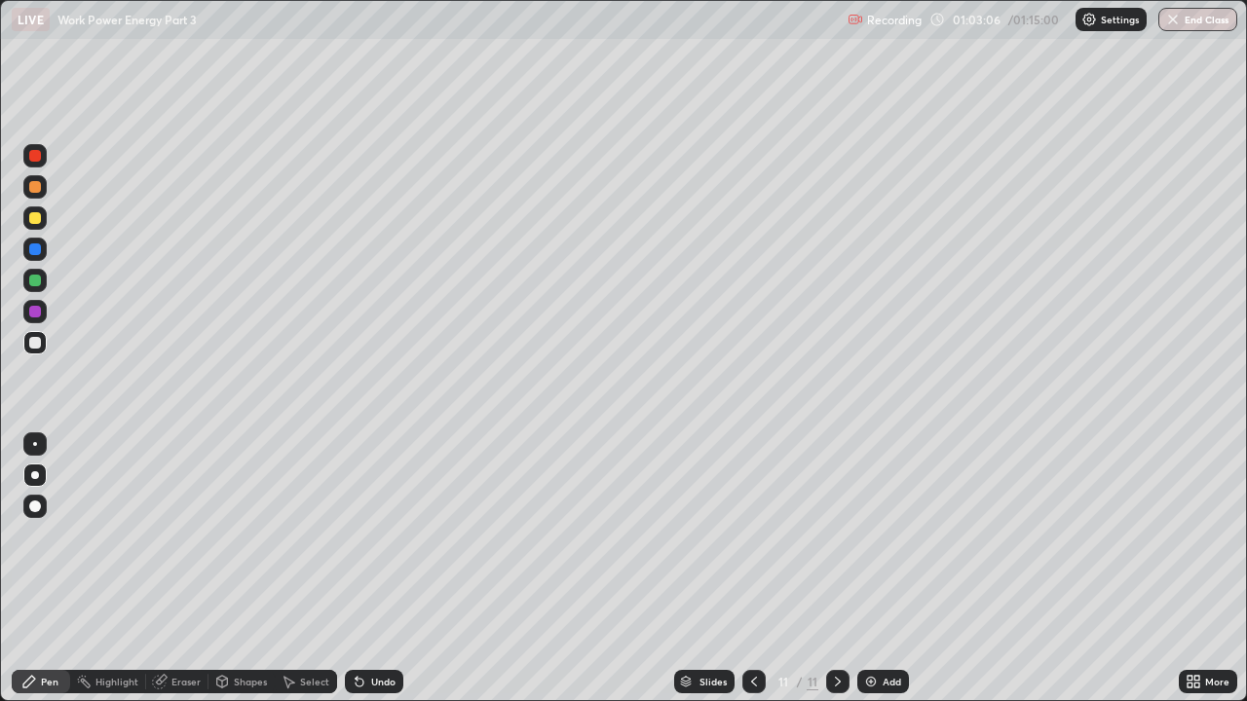
click at [166, 536] on icon at bounding box center [160, 682] width 16 height 16
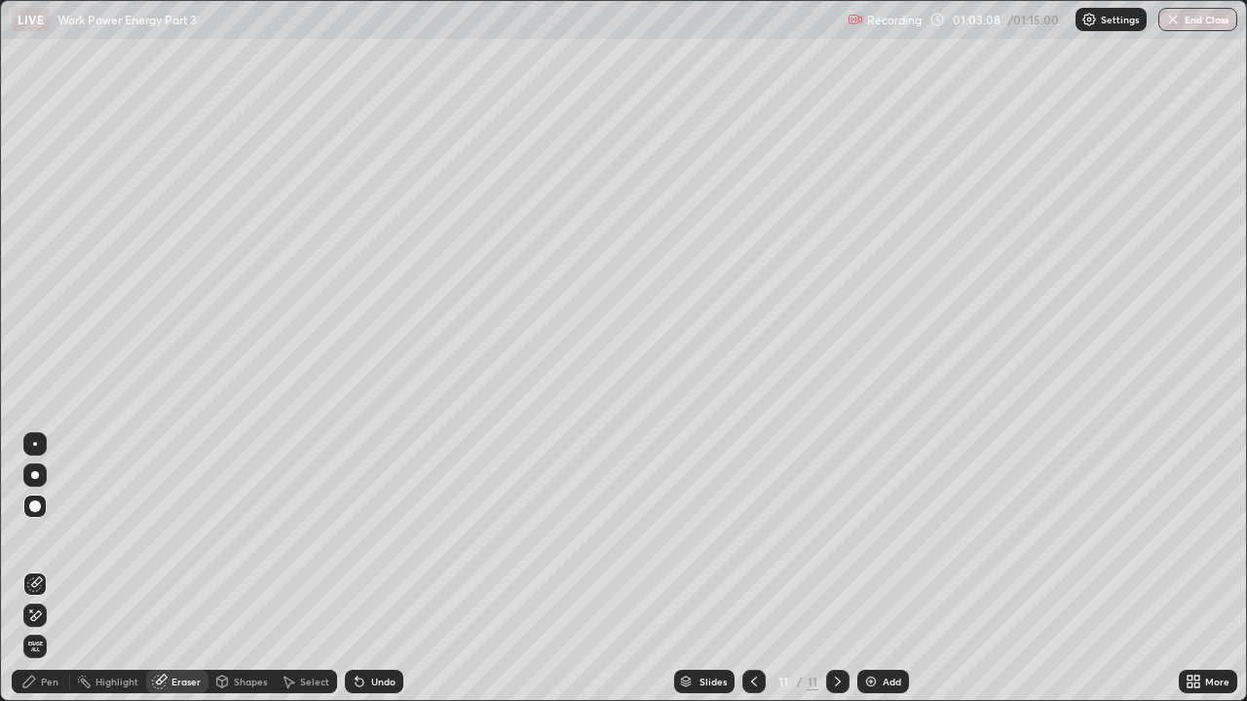
click at [41, 536] on div "Pen" at bounding box center [50, 682] width 18 height 10
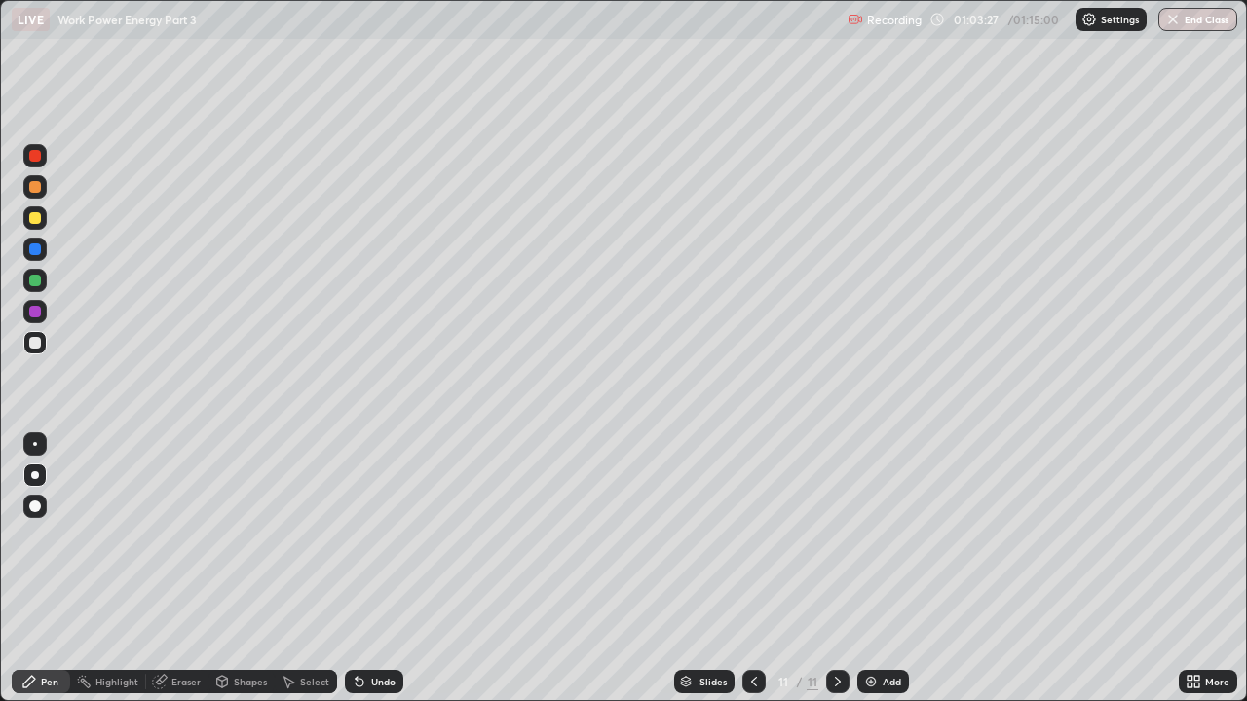
click at [372, 536] on div "Undo" at bounding box center [383, 682] width 24 height 10
click at [883, 536] on div "Add" at bounding box center [892, 682] width 19 height 10
click at [36, 226] on div at bounding box center [34, 218] width 23 height 23
click at [33, 281] on div at bounding box center [35, 281] width 12 height 12
click at [34, 343] on div at bounding box center [35, 343] width 12 height 12
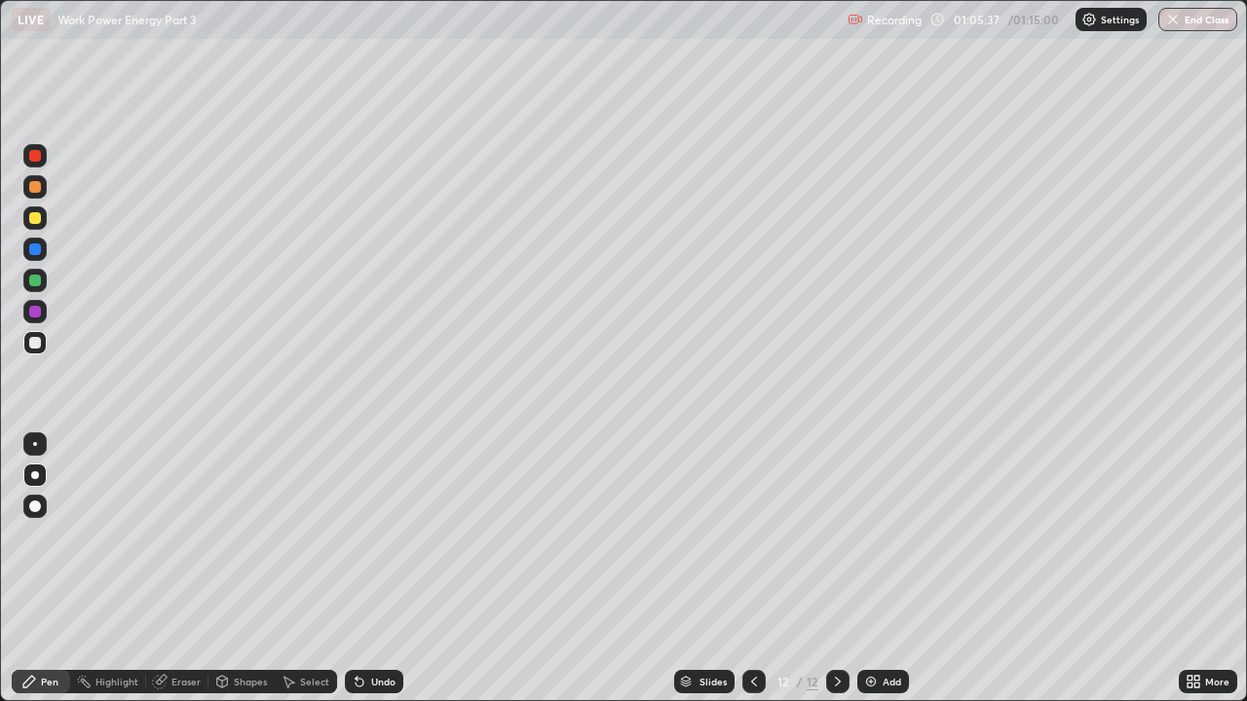
click at [35, 220] on div at bounding box center [35, 218] width 12 height 12
click at [373, 536] on div "Undo" at bounding box center [383, 682] width 24 height 10
click at [757, 536] on div at bounding box center [753, 681] width 23 height 23
click at [836, 536] on icon at bounding box center [838, 682] width 16 height 16
click at [1218, 27] on button "End Class" at bounding box center [1198, 19] width 77 height 23
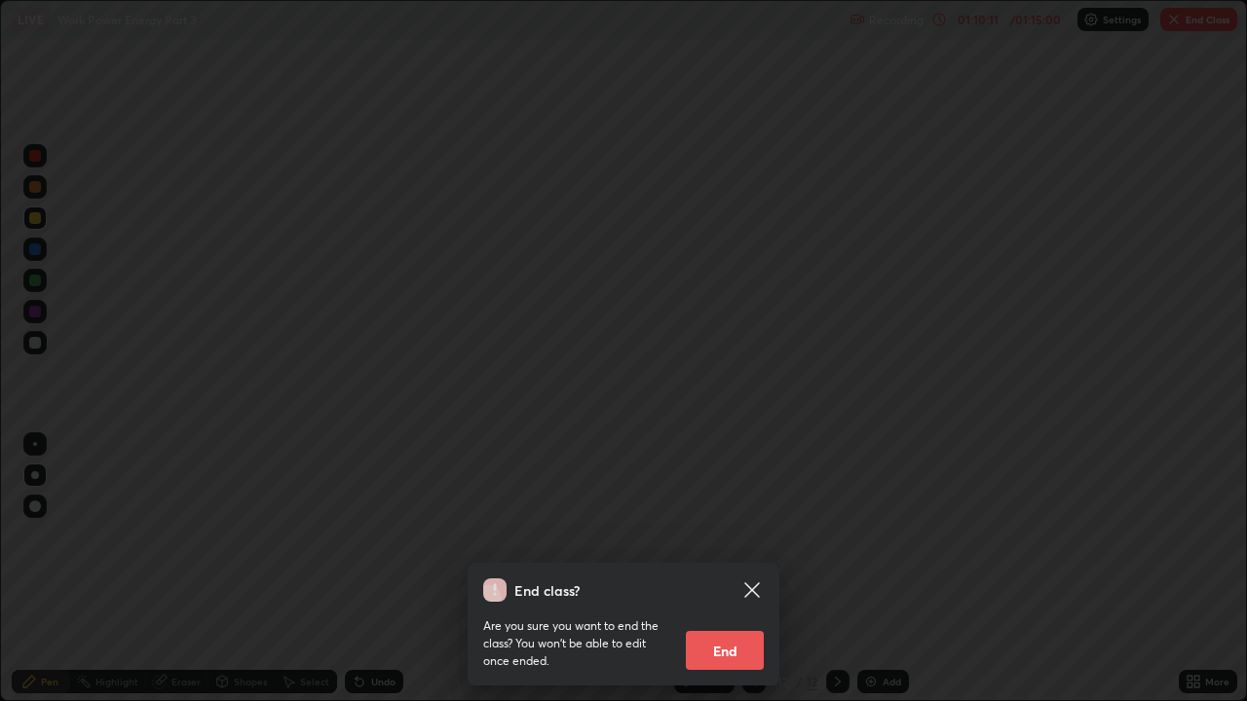
click at [710, 536] on button "End" at bounding box center [725, 650] width 78 height 39
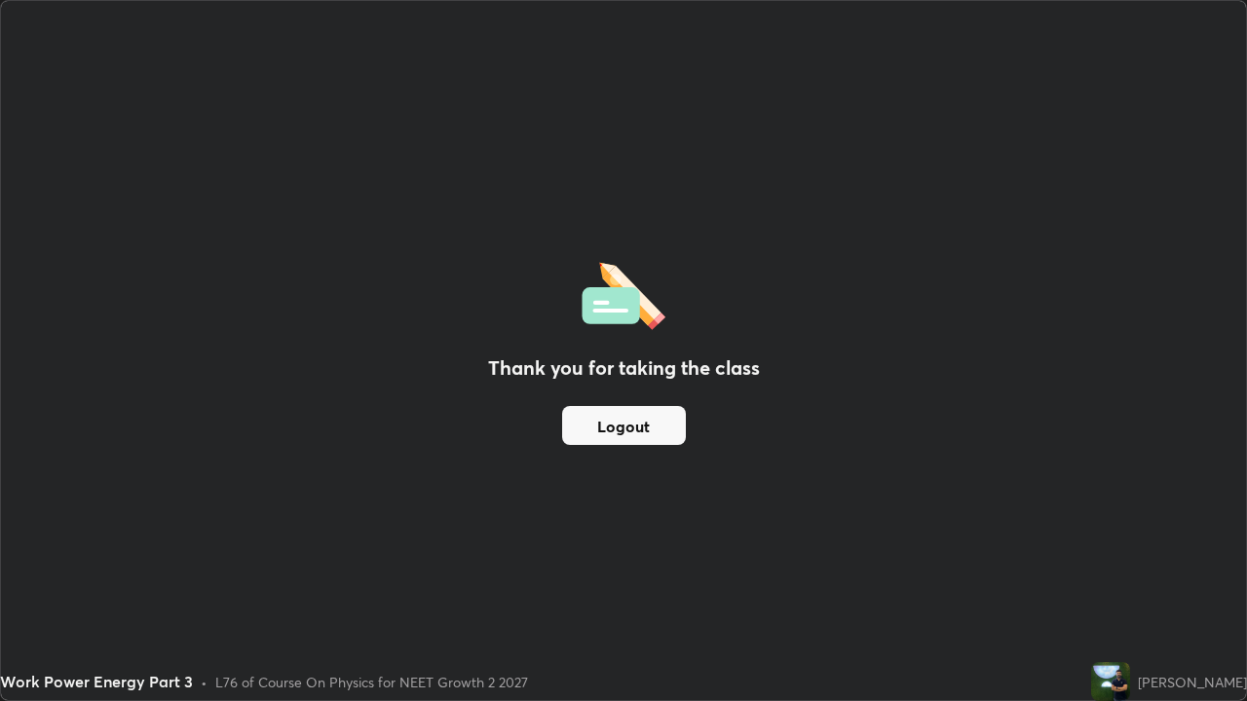
click at [666, 434] on button "Logout" at bounding box center [624, 425] width 124 height 39
